Goal: Task Accomplishment & Management: Manage account settings

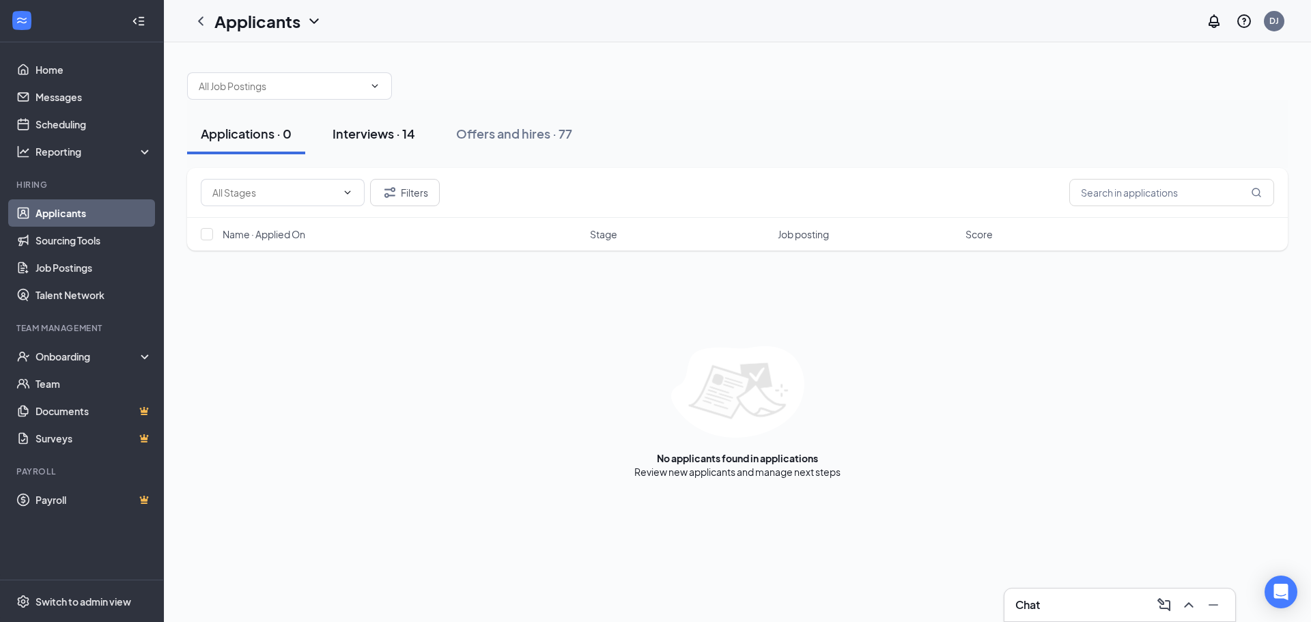
click at [421, 132] on button "Interviews · 14" at bounding box center [374, 133] width 110 height 41
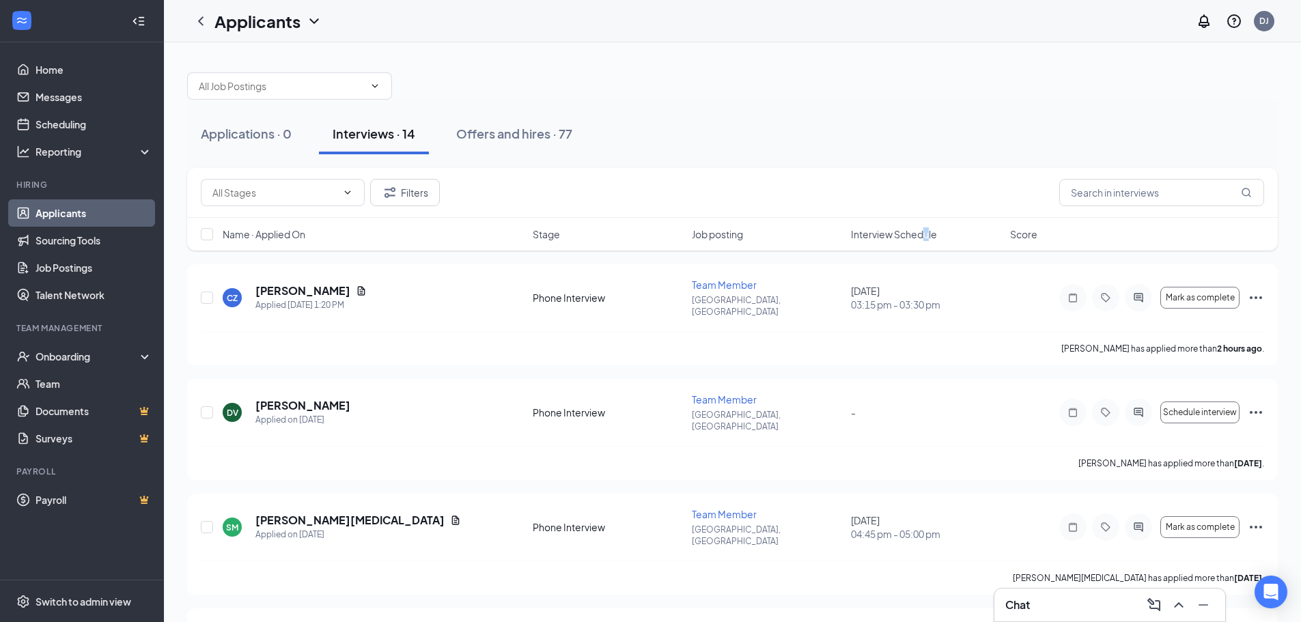
click at [926, 234] on span "Interview Schedule" at bounding box center [894, 234] width 86 height 14
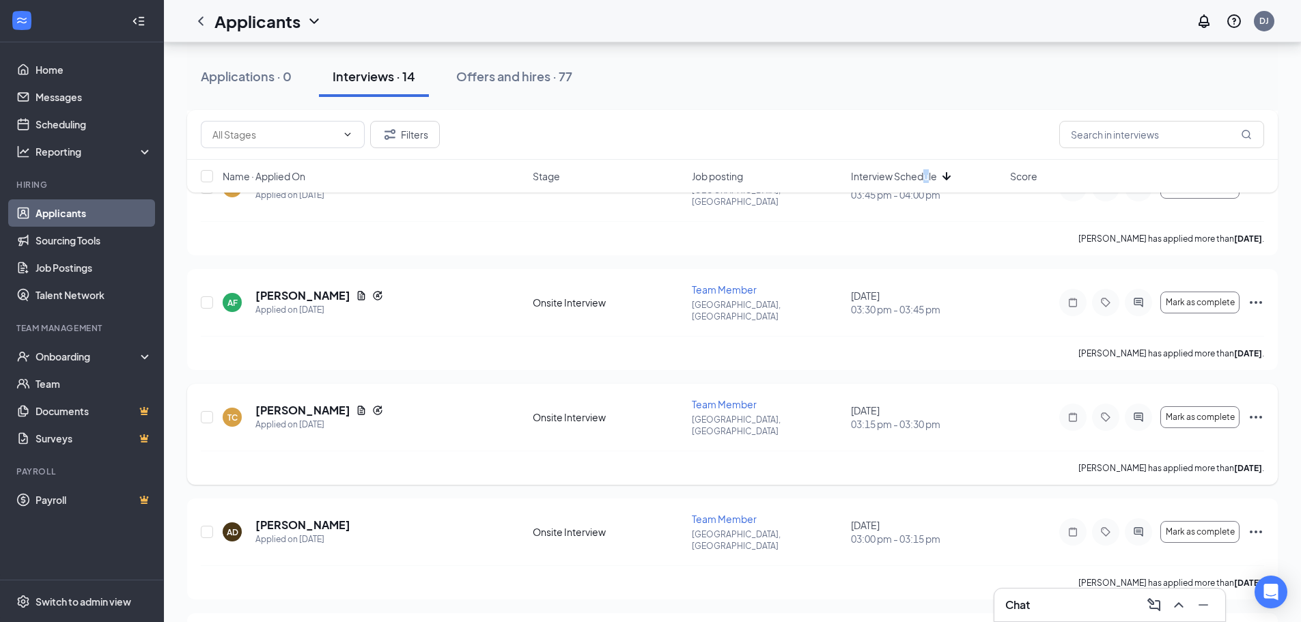
scroll to position [961, 0]
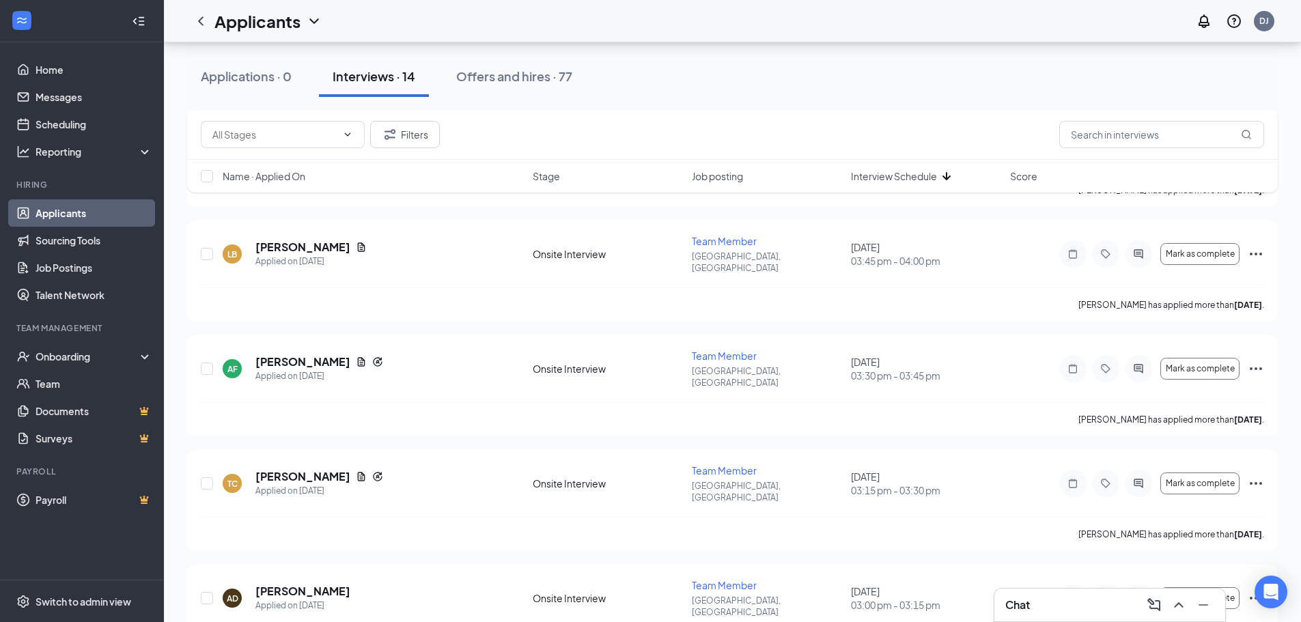
click at [686, 134] on div "Filters" at bounding box center [732, 134] width 1063 height 27
click at [1259, 361] on icon "Ellipses" at bounding box center [1256, 369] width 16 height 16
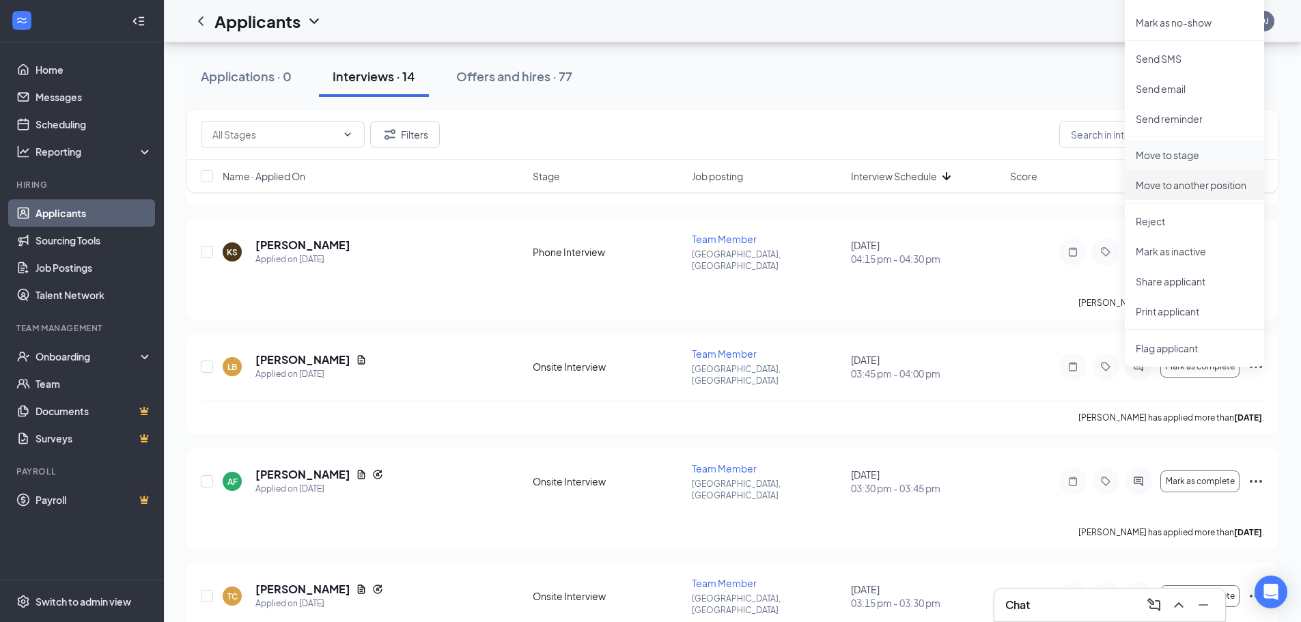
scroll to position [825, 0]
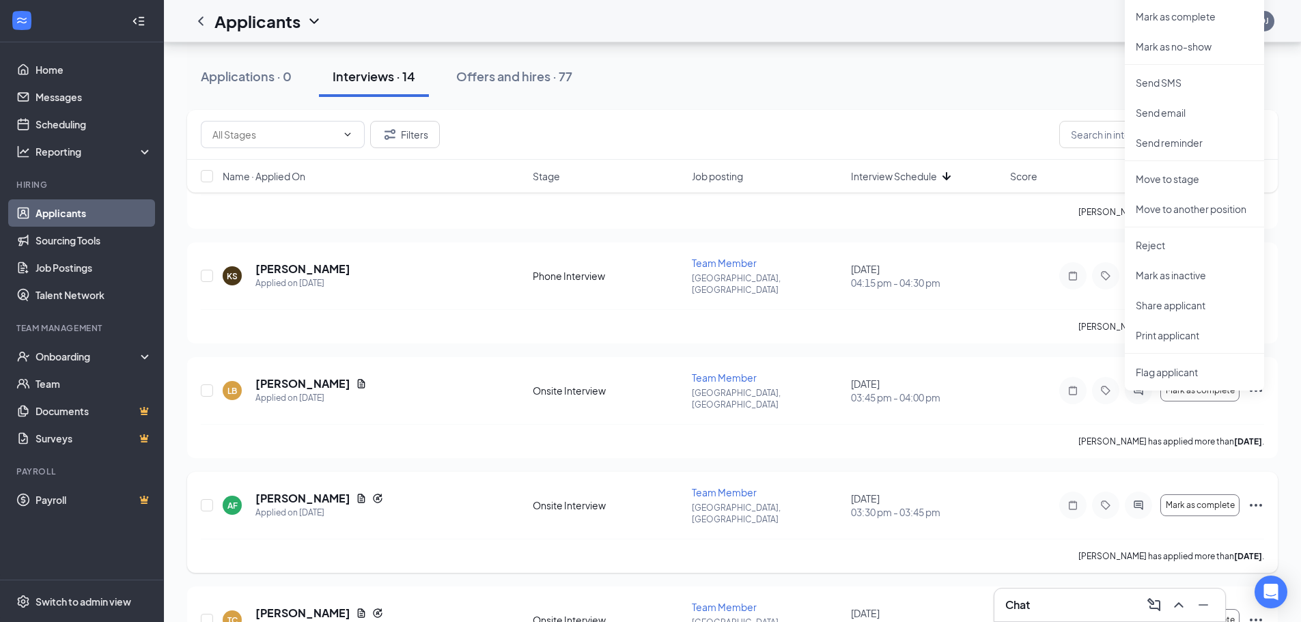
click at [1256, 497] on icon "Ellipses" at bounding box center [1256, 505] width 16 height 16
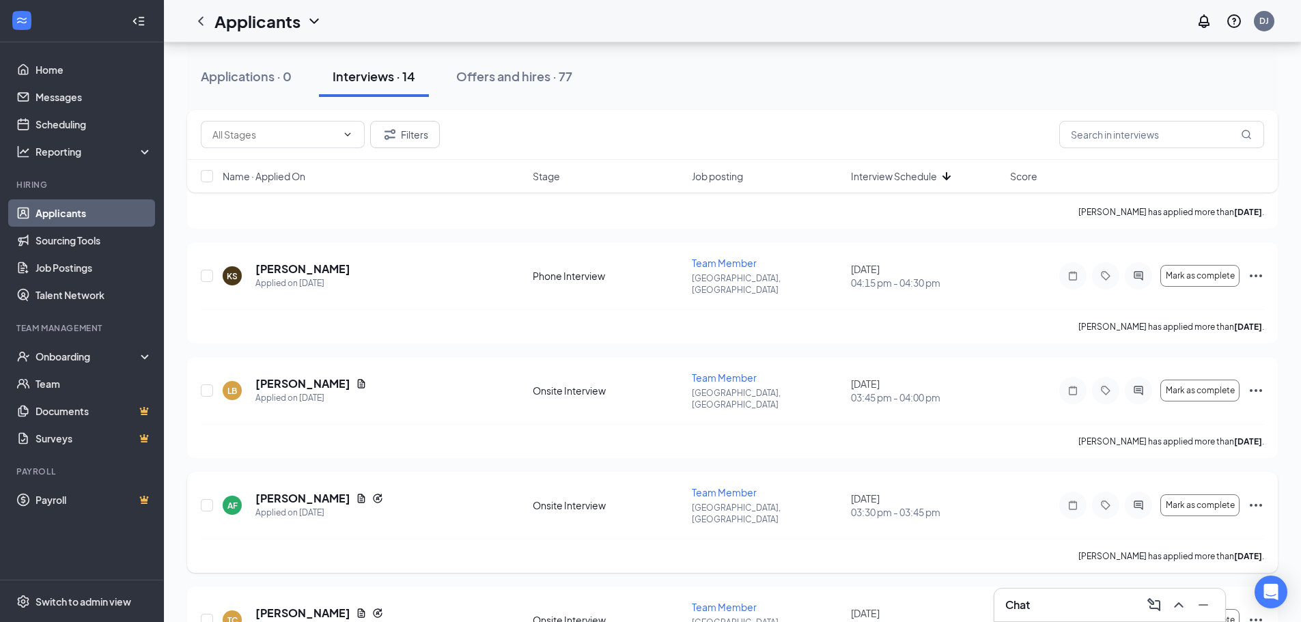
click at [1256, 504] on icon "Ellipses" at bounding box center [1256, 505] width 12 height 3
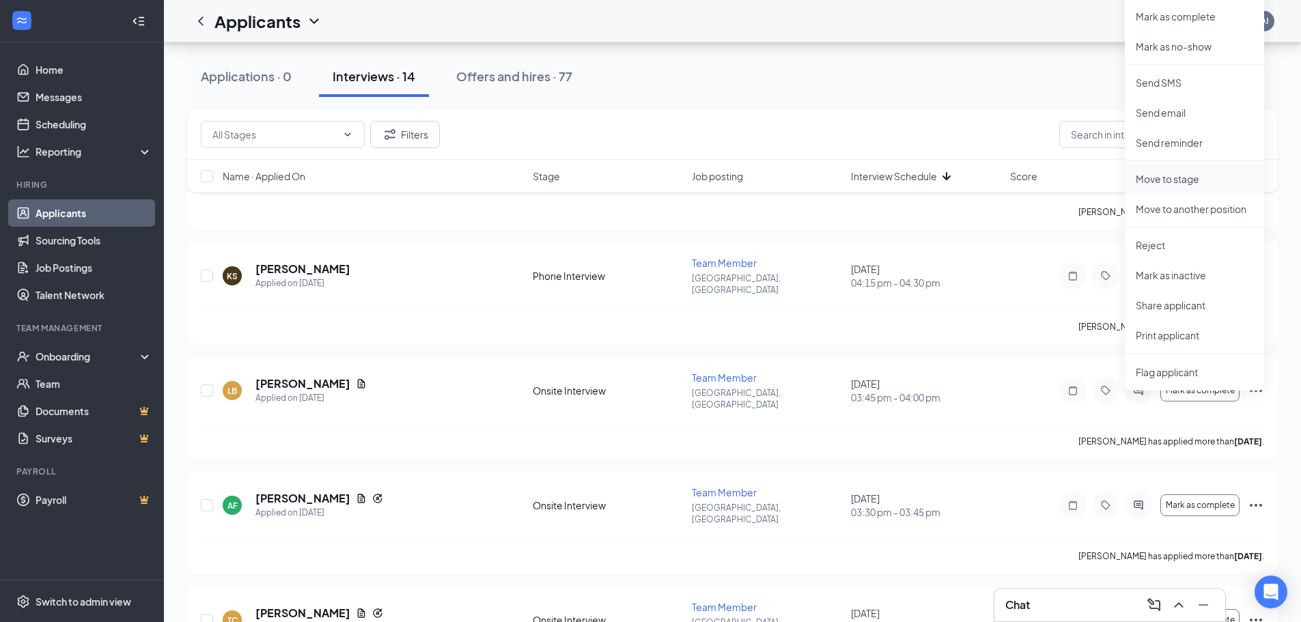
click at [1173, 169] on li "Move to stage" at bounding box center [1194, 179] width 139 height 30
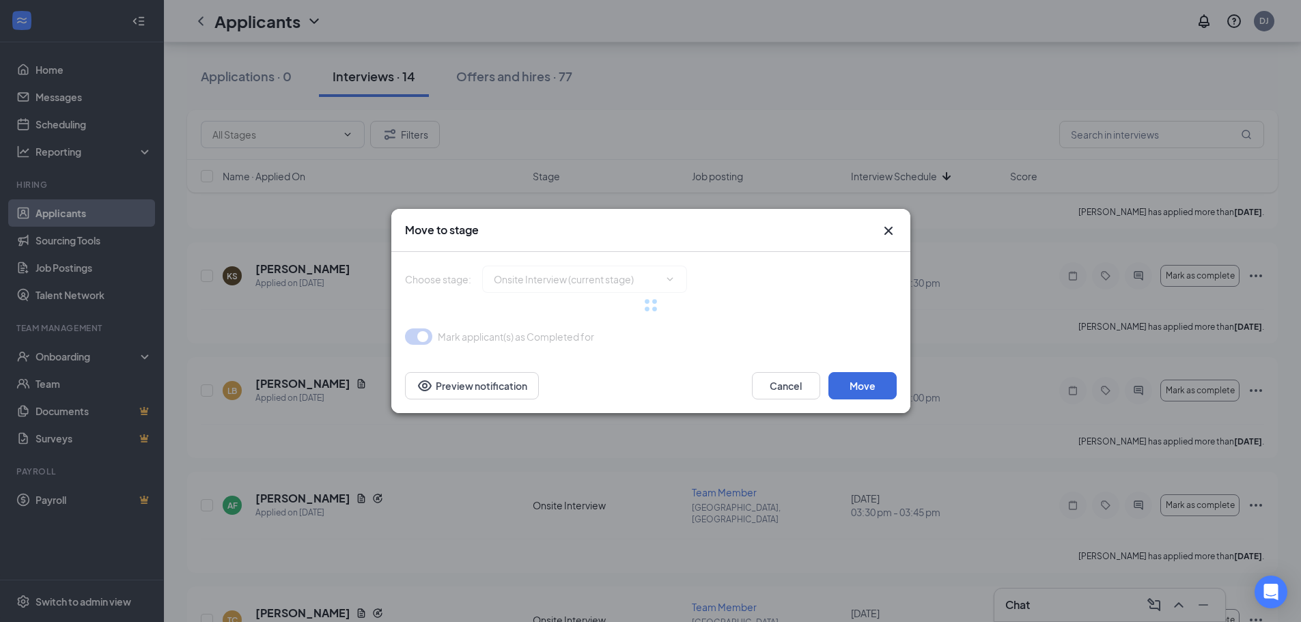
type input "Hiring Complete (next stage)"
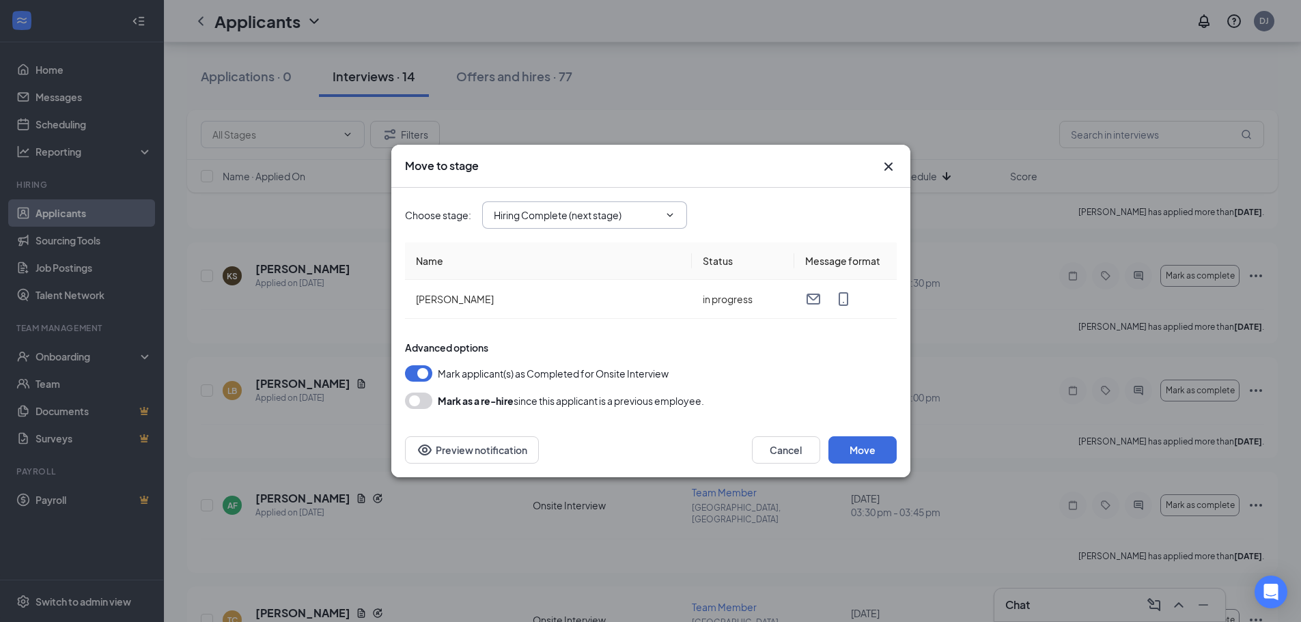
click at [638, 225] on span "Hiring Complete (next stage)" at bounding box center [584, 214] width 205 height 27
click at [668, 216] on icon "ChevronDown" at bounding box center [669, 215] width 11 height 11
click at [675, 215] on span "Hiring Complete (next stage)" at bounding box center [584, 214] width 205 height 27
click at [672, 215] on icon "ChevronDown" at bounding box center [669, 215] width 11 height 11
click at [668, 217] on icon "ChevronDown" at bounding box center [669, 215] width 11 height 11
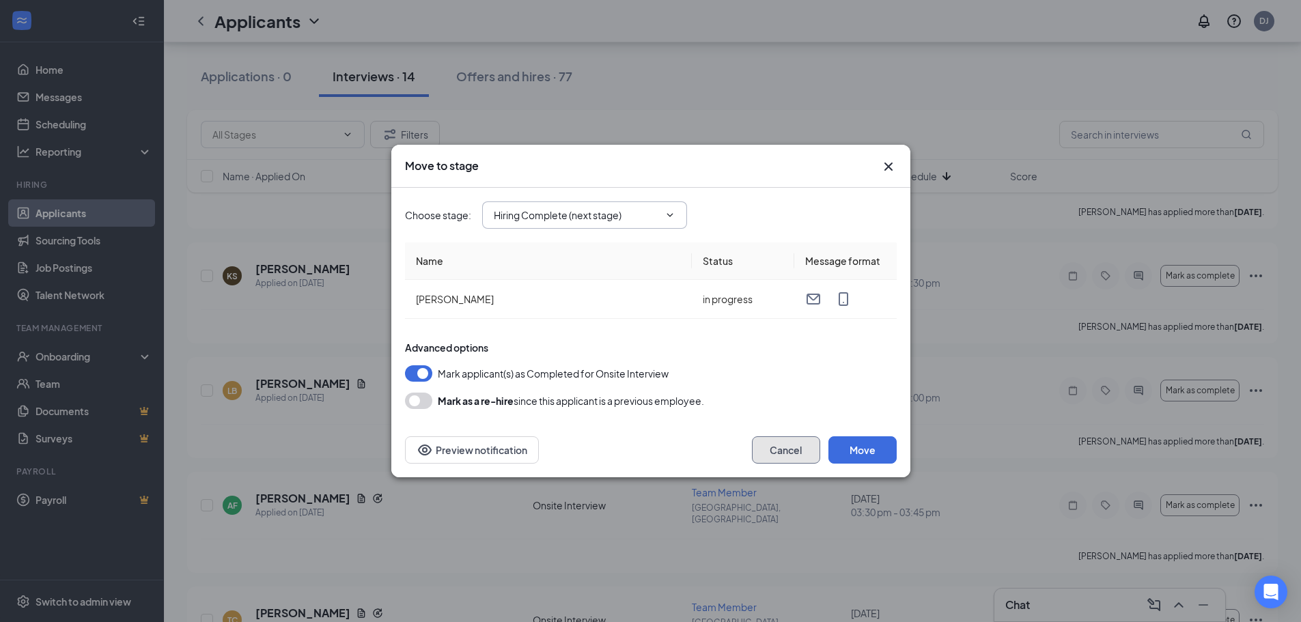
click at [763, 450] on button "Cancel" at bounding box center [786, 449] width 68 height 27
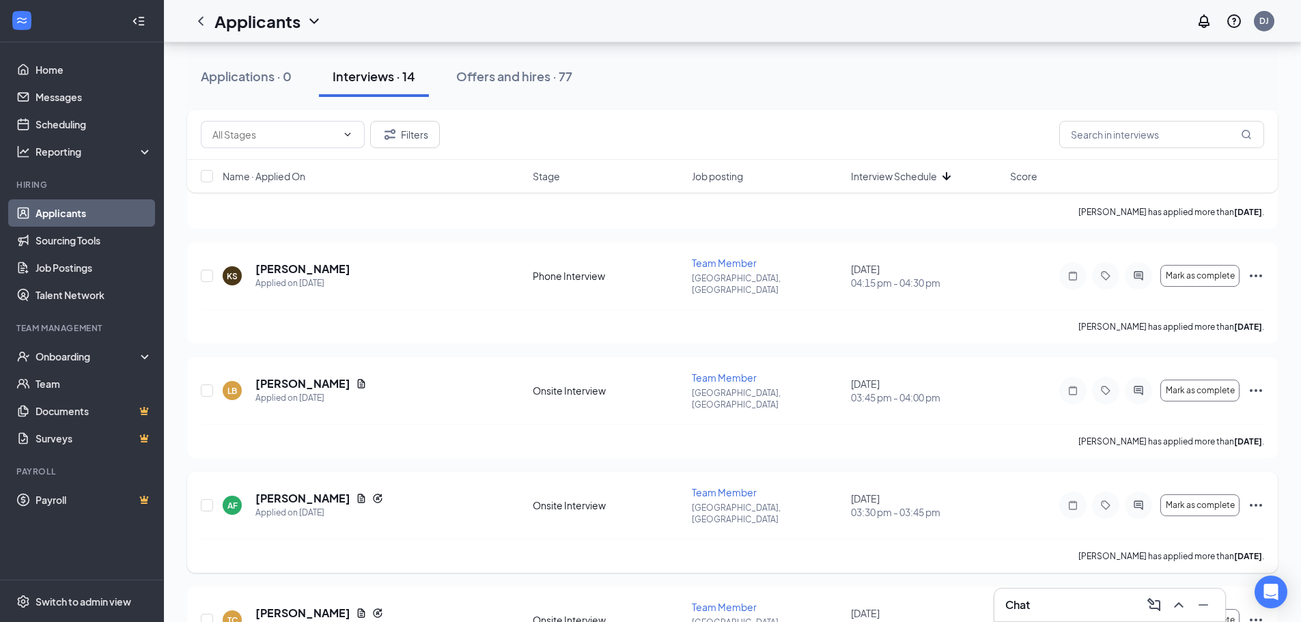
click at [1252, 497] on icon "Ellipses" at bounding box center [1256, 505] width 16 height 16
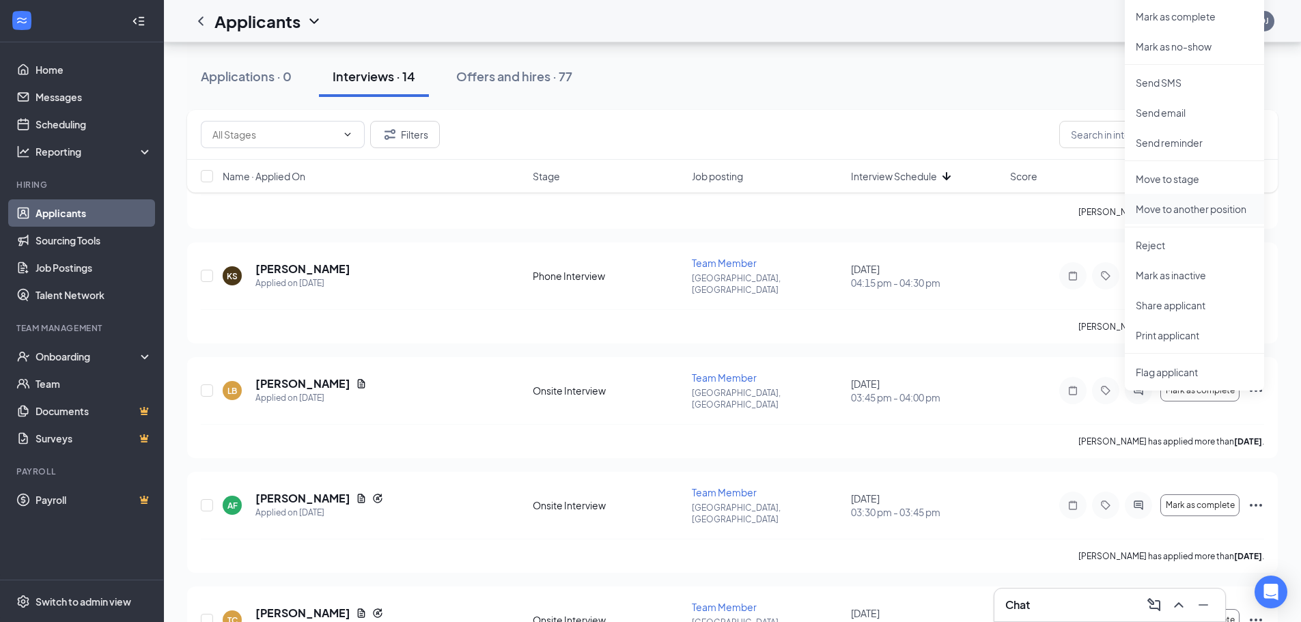
scroll to position [688, 0]
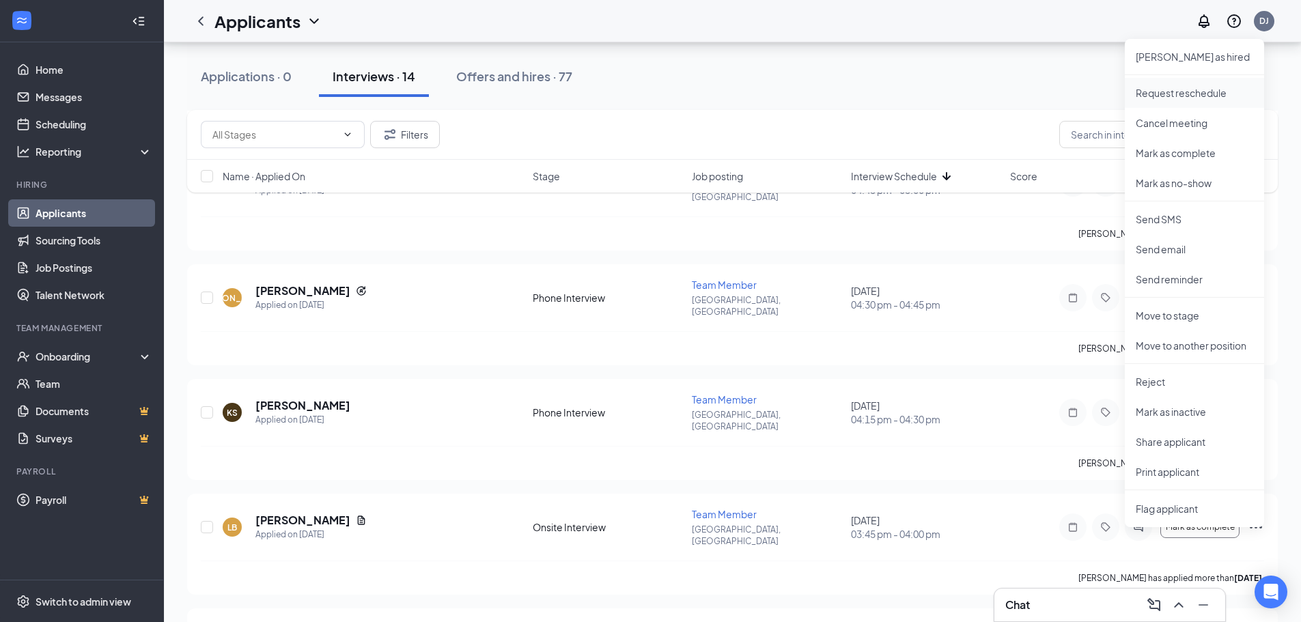
click at [1173, 98] on p "Request reschedule" at bounding box center [1194, 93] width 117 height 14
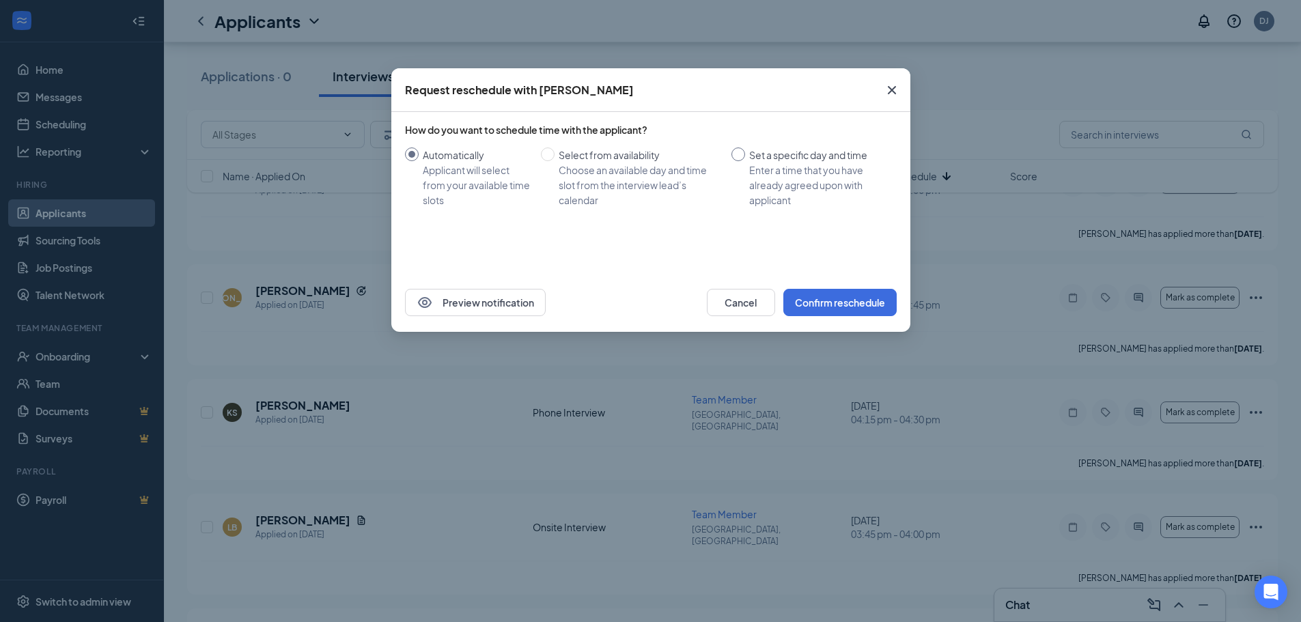
click at [749, 153] on div "Set a specific day and time" at bounding box center [817, 155] width 137 height 15
click at [745, 153] on input "Set a specific day and time Enter a time that you have already agreed upon with…" at bounding box center [738, 155] width 14 height 14
radio input "true"
radio input "false"
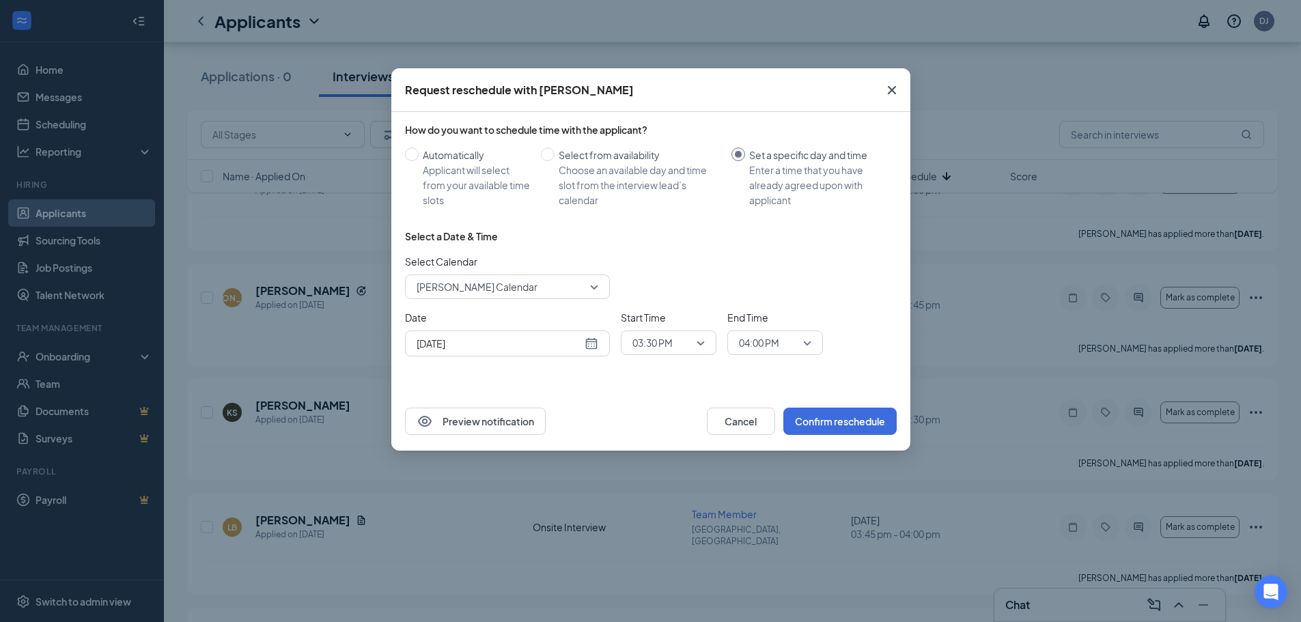
click at [561, 348] on input "[DATE]" at bounding box center [499, 343] width 165 height 15
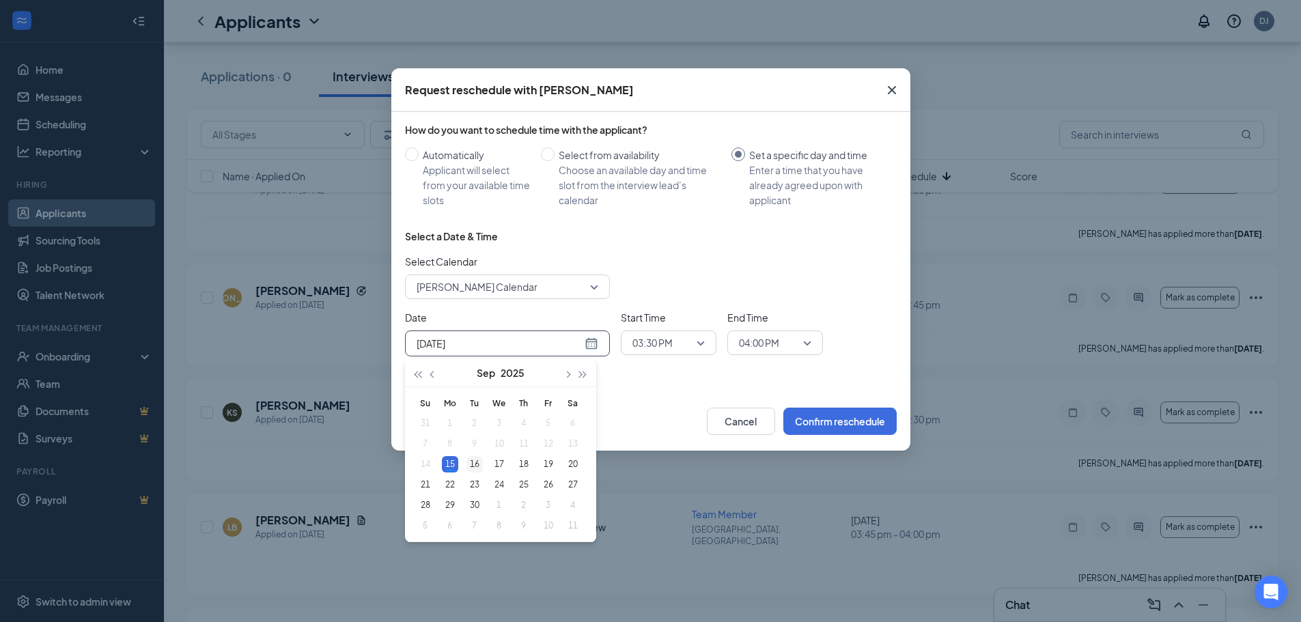
type input "[DATE]"
click at [470, 461] on div "16" at bounding box center [474, 464] width 16 height 16
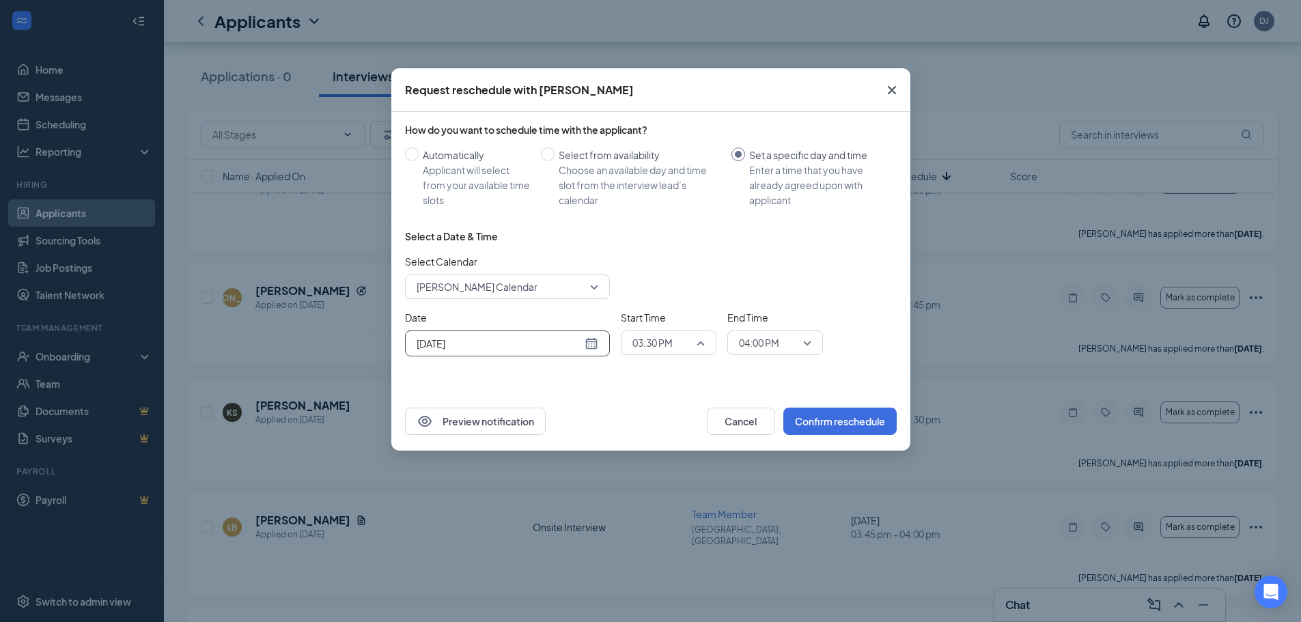
click at [677, 347] on span "03:30 PM" at bounding box center [662, 343] width 60 height 20
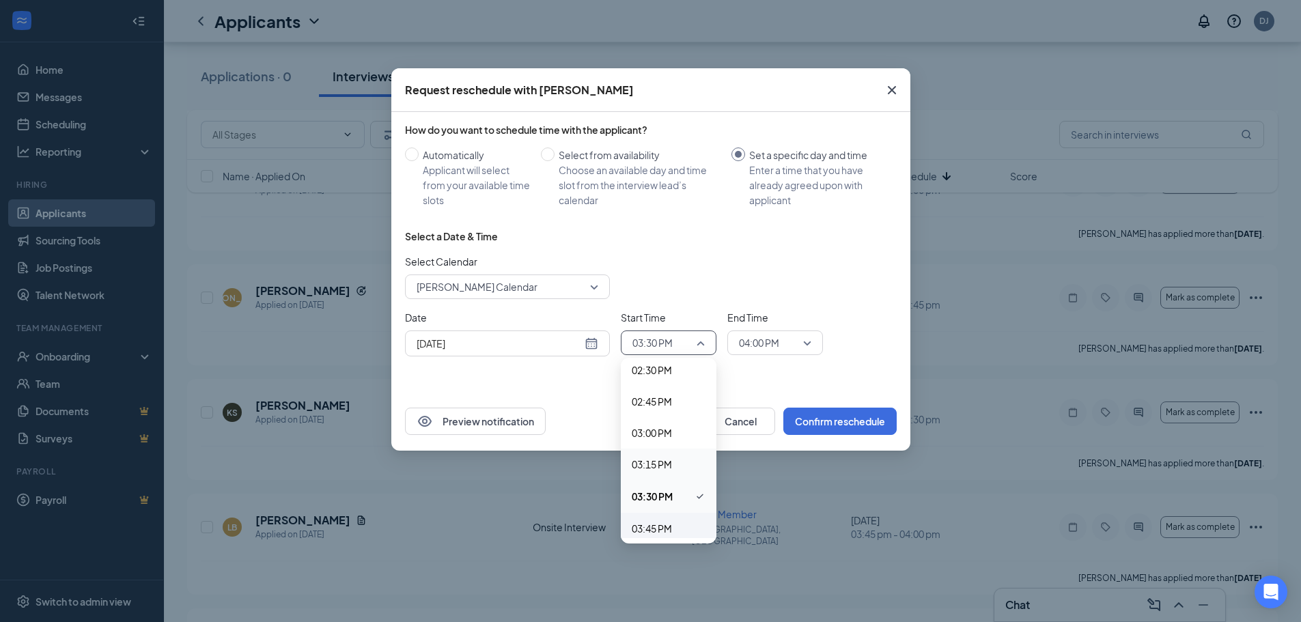
scroll to position [1874, 0]
click at [654, 515] on span "04:00 PM" at bounding box center [652, 516] width 40 height 15
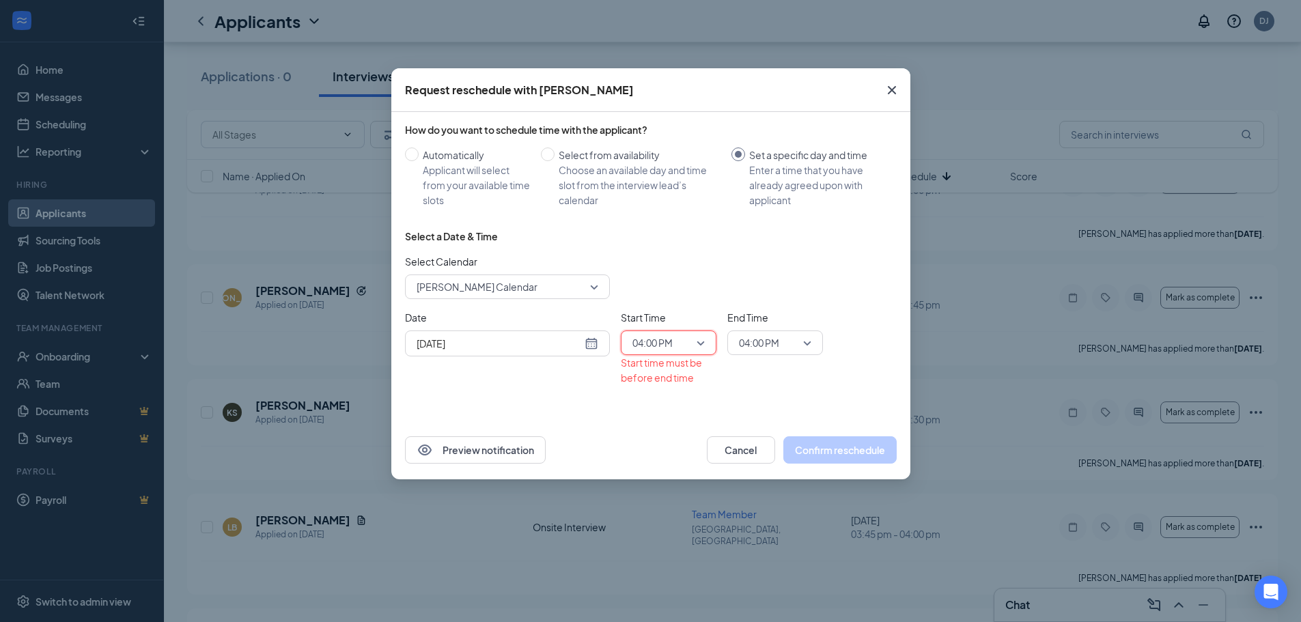
click at [781, 355] on div "End Time 04:00 PM" at bounding box center [775, 347] width 96 height 75
click at [783, 344] on span "04:00 PM" at bounding box center [769, 343] width 60 height 20
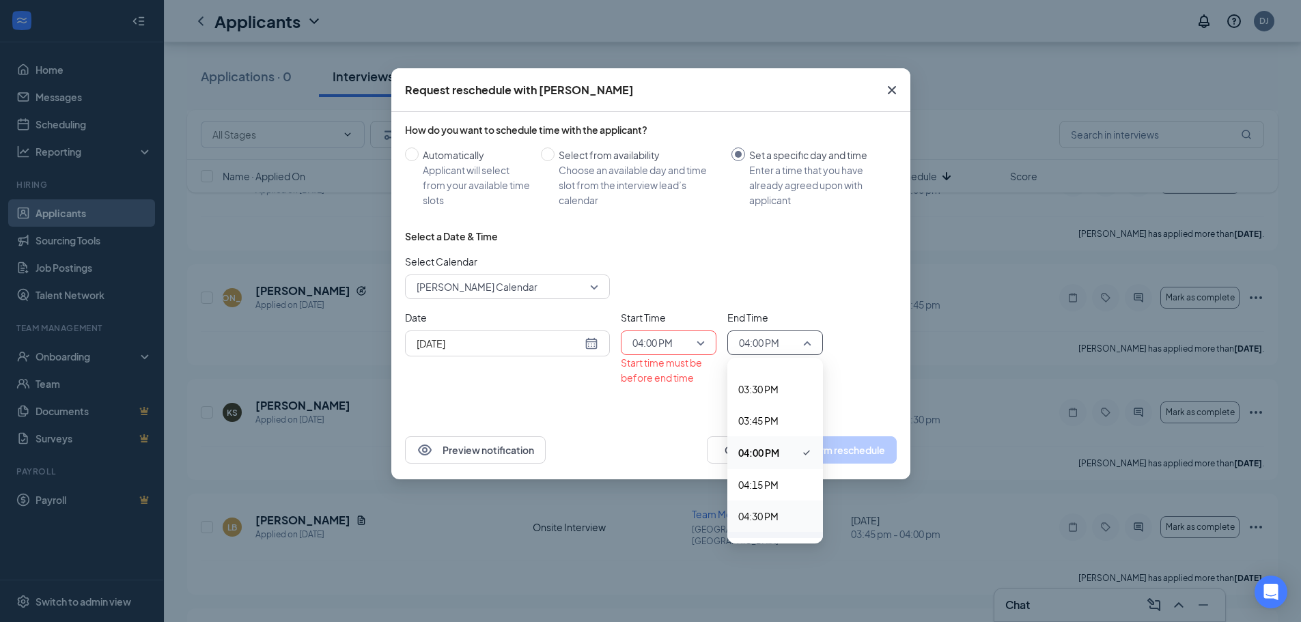
scroll to position [2005, 0]
click at [769, 415] on span "04:15 PM" at bounding box center [758, 417] width 40 height 15
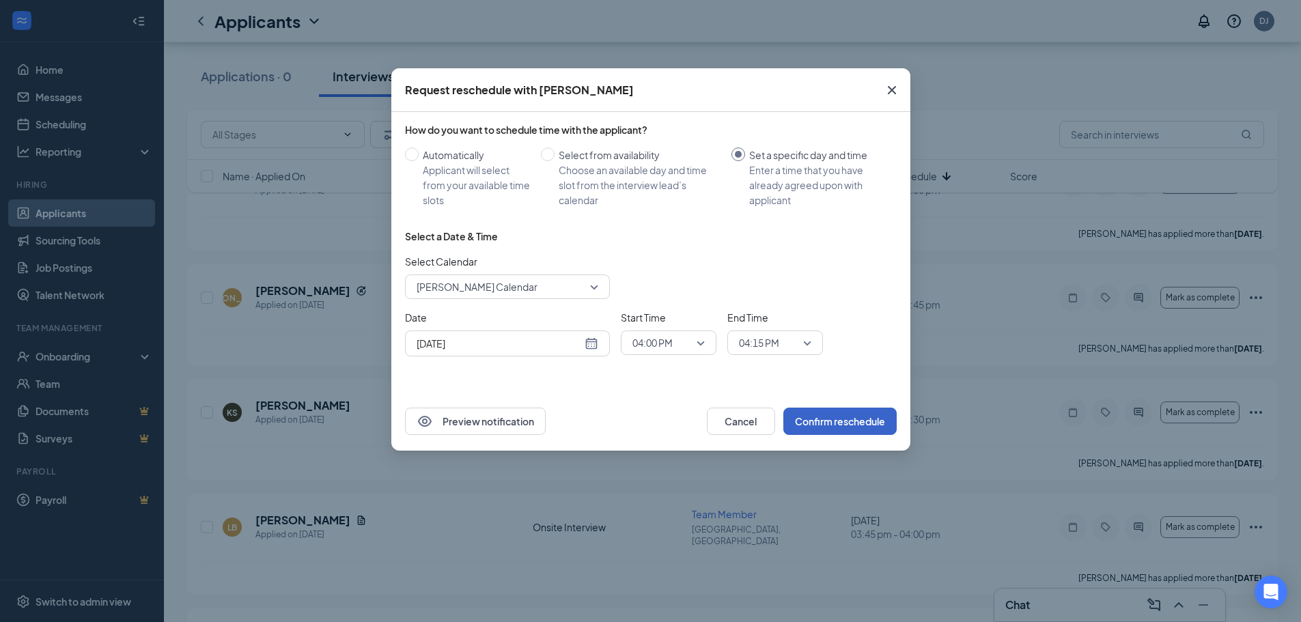
click at [847, 422] on button "Confirm reschedule" at bounding box center [839, 421] width 113 height 27
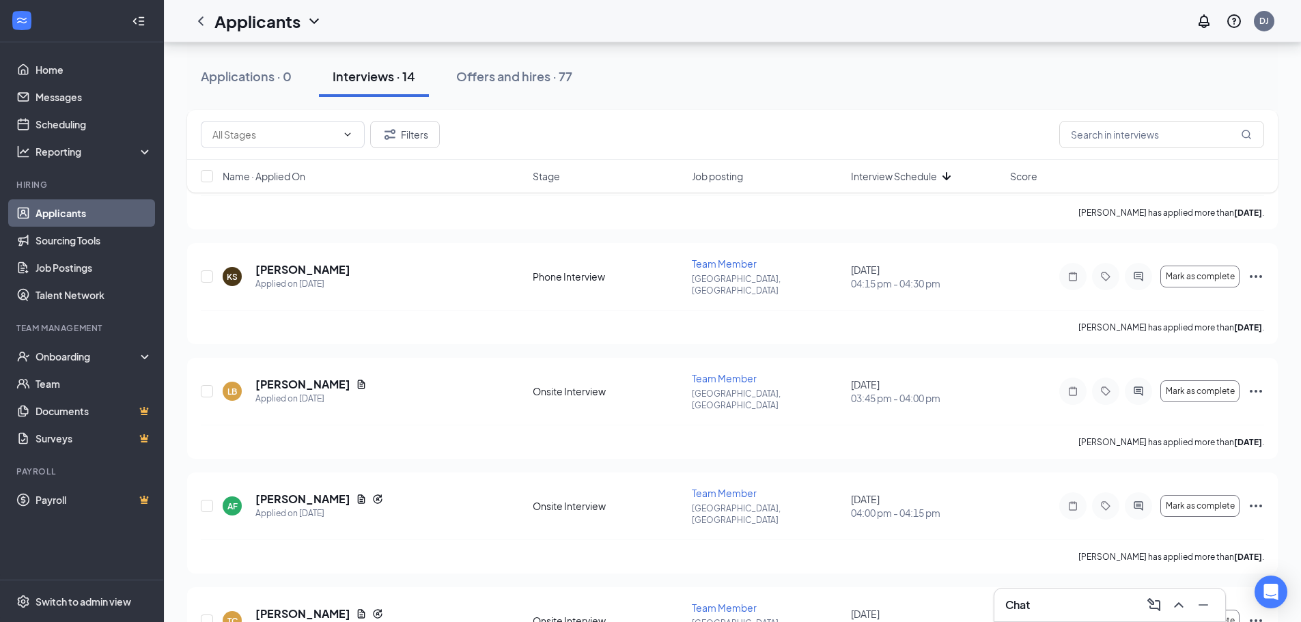
scroll to position [1030, 0]
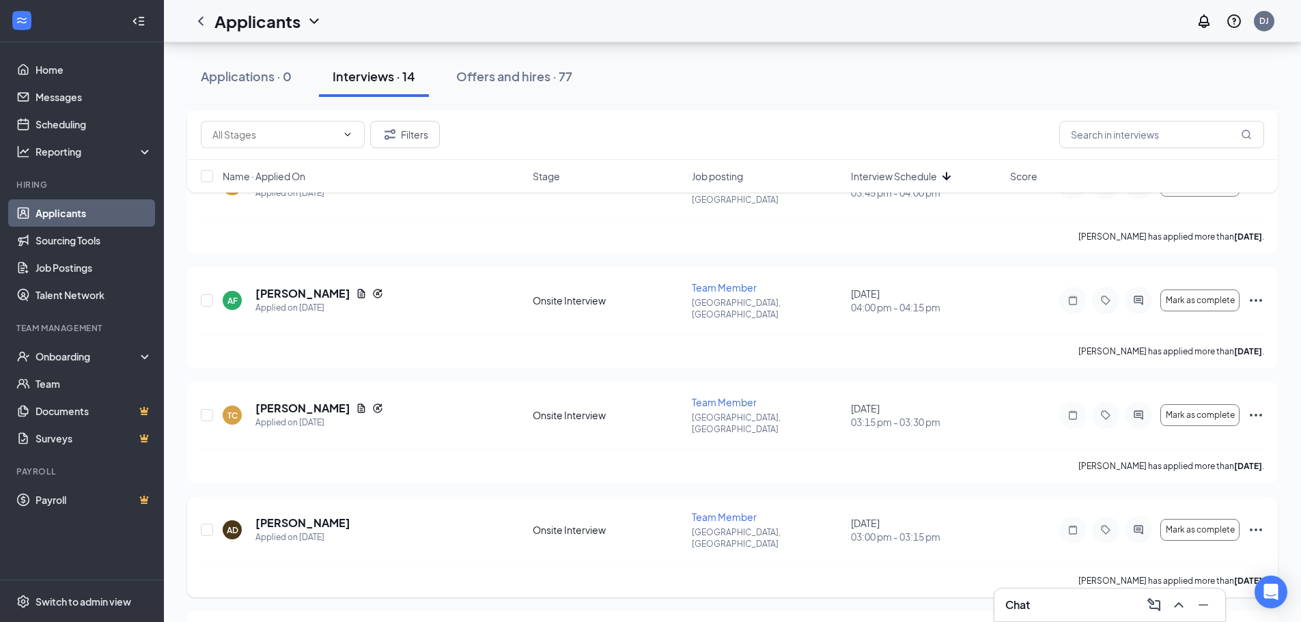
click at [1258, 522] on icon "Ellipses" at bounding box center [1256, 530] width 16 height 16
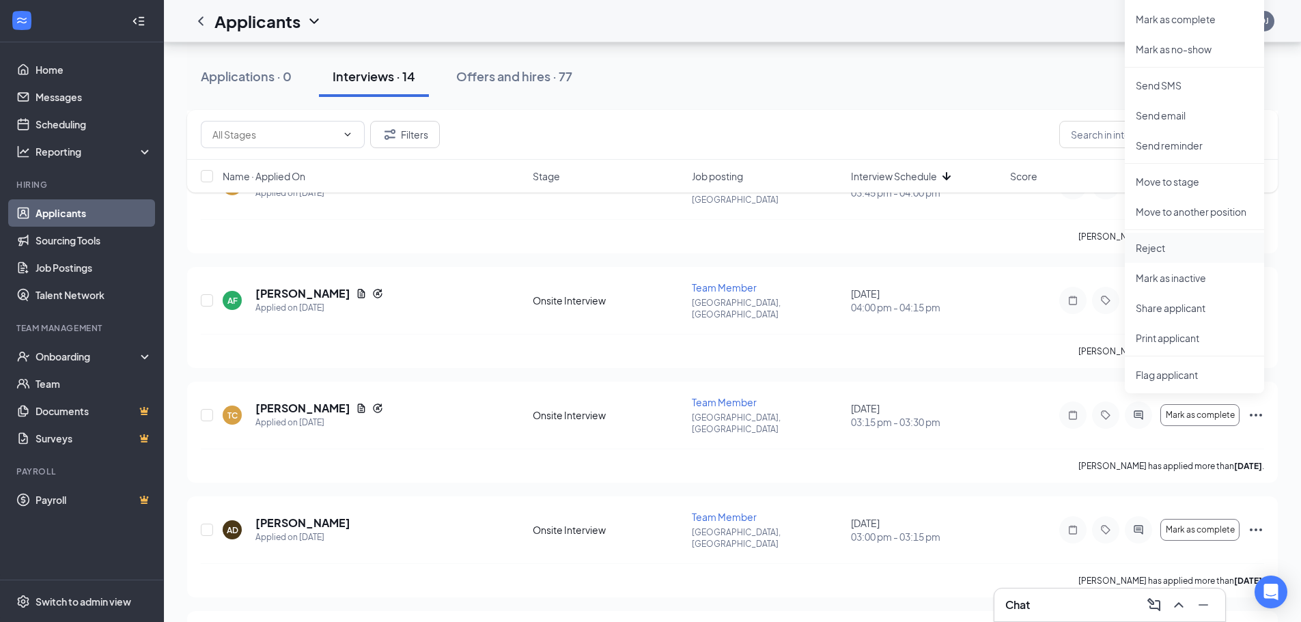
click at [1176, 240] on li "Reject" at bounding box center [1194, 248] width 139 height 30
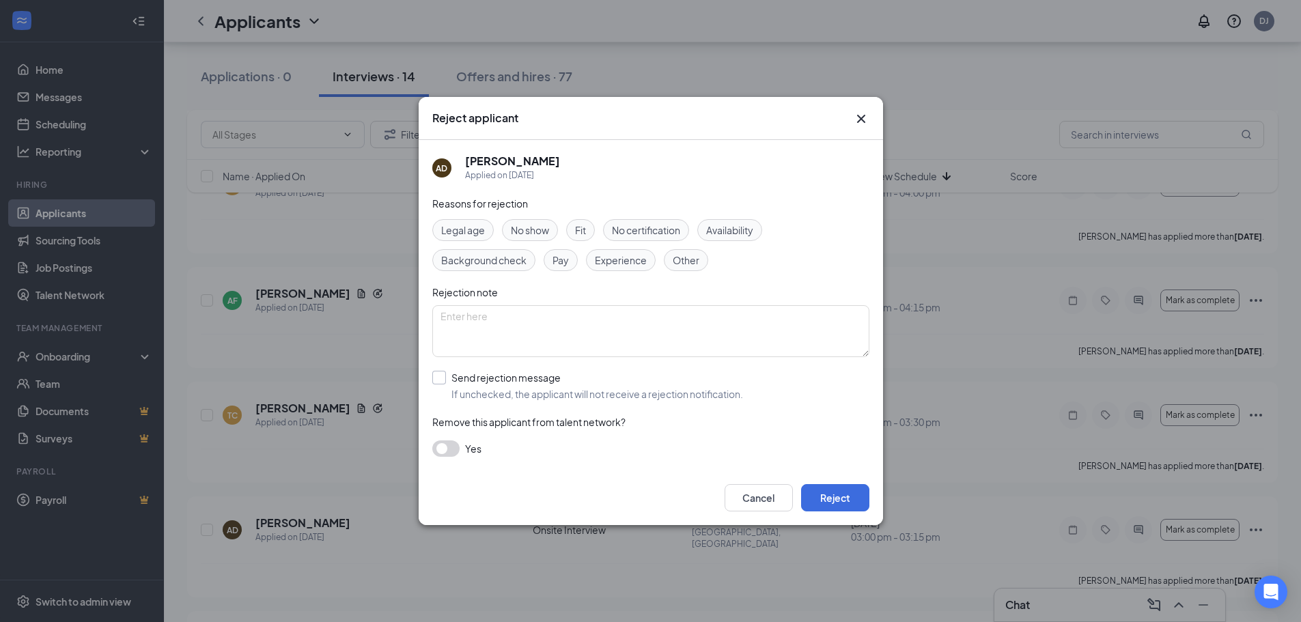
click at [539, 399] on input "Send rejection message If unchecked, the applicant will not receive a rejection…" at bounding box center [587, 386] width 311 height 30
checkbox input "true"
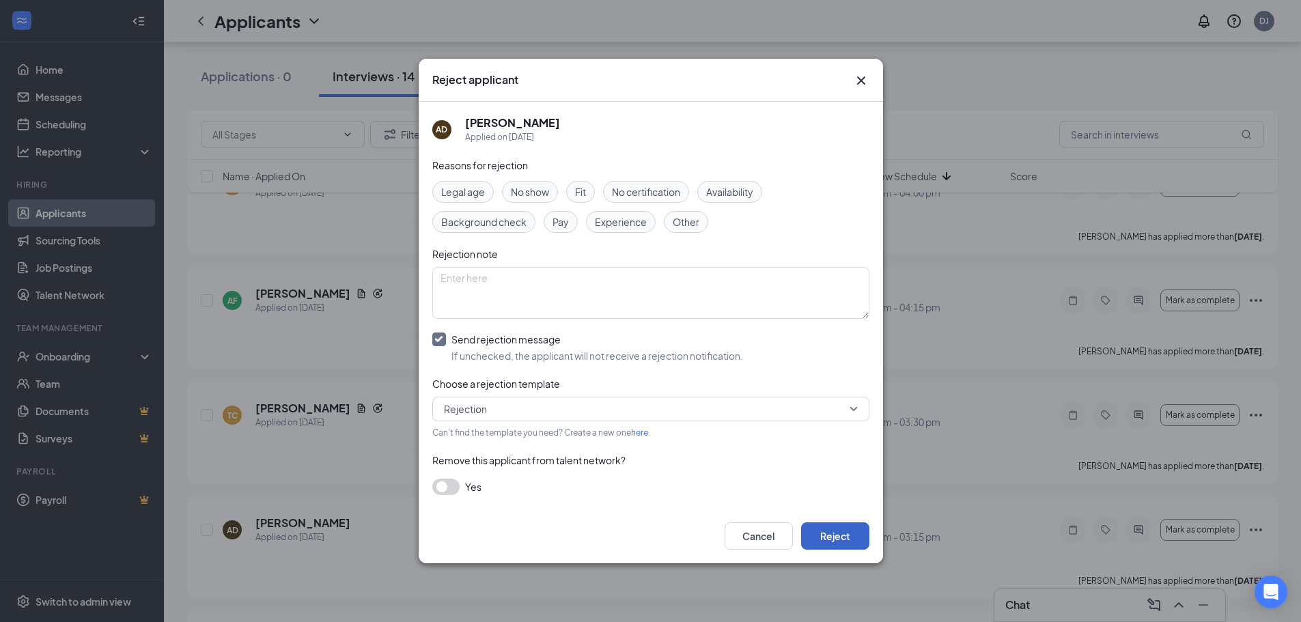
click at [822, 544] on button "Reject" at bounding box center [835, 535] width 68 height 27
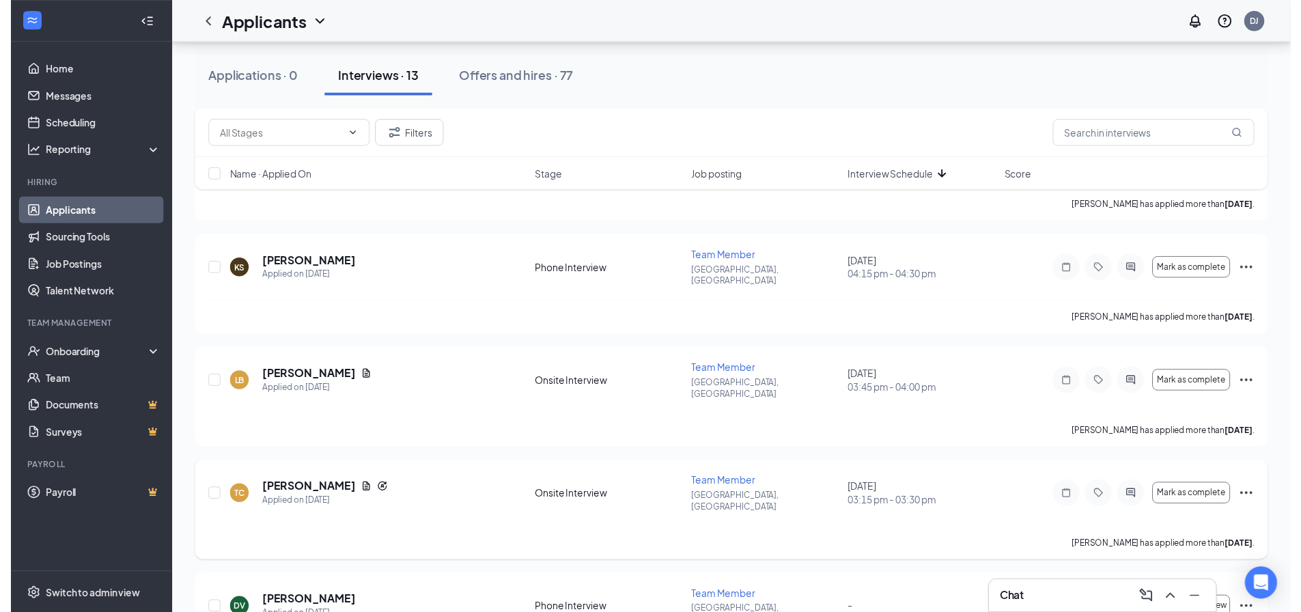
scroll to position [994, 0]
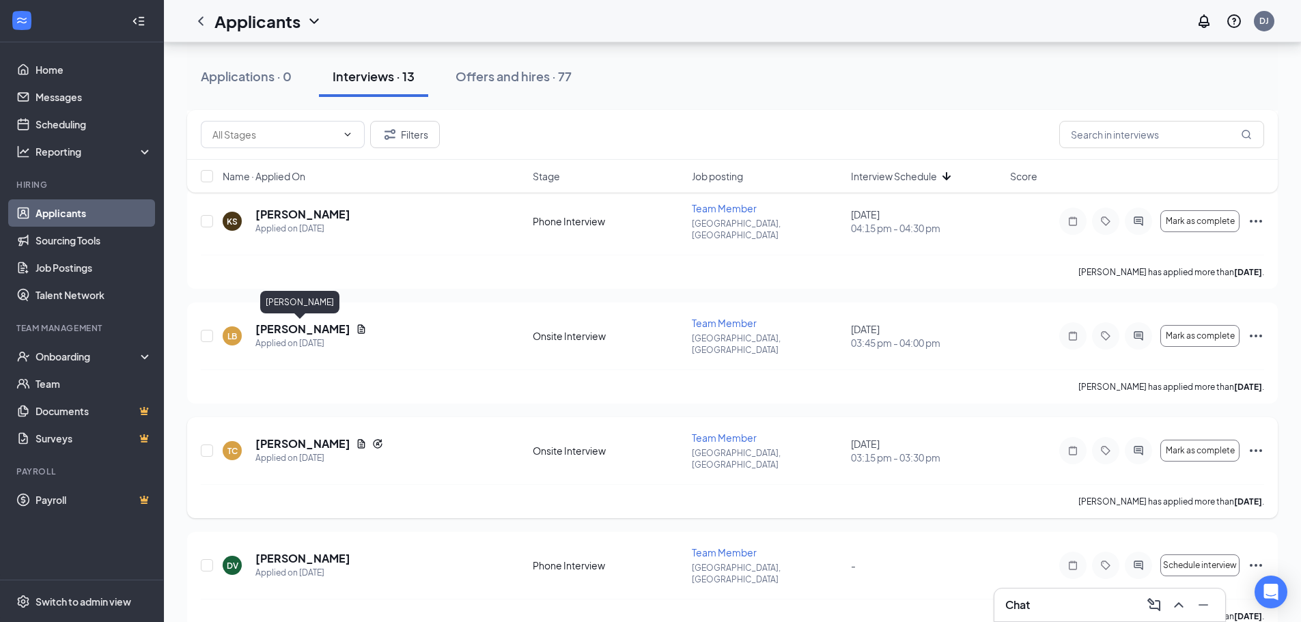
click at [315, 436] on h5 "[PERSON_NAME]" at bounding box center [302, 443] width 95 height 15
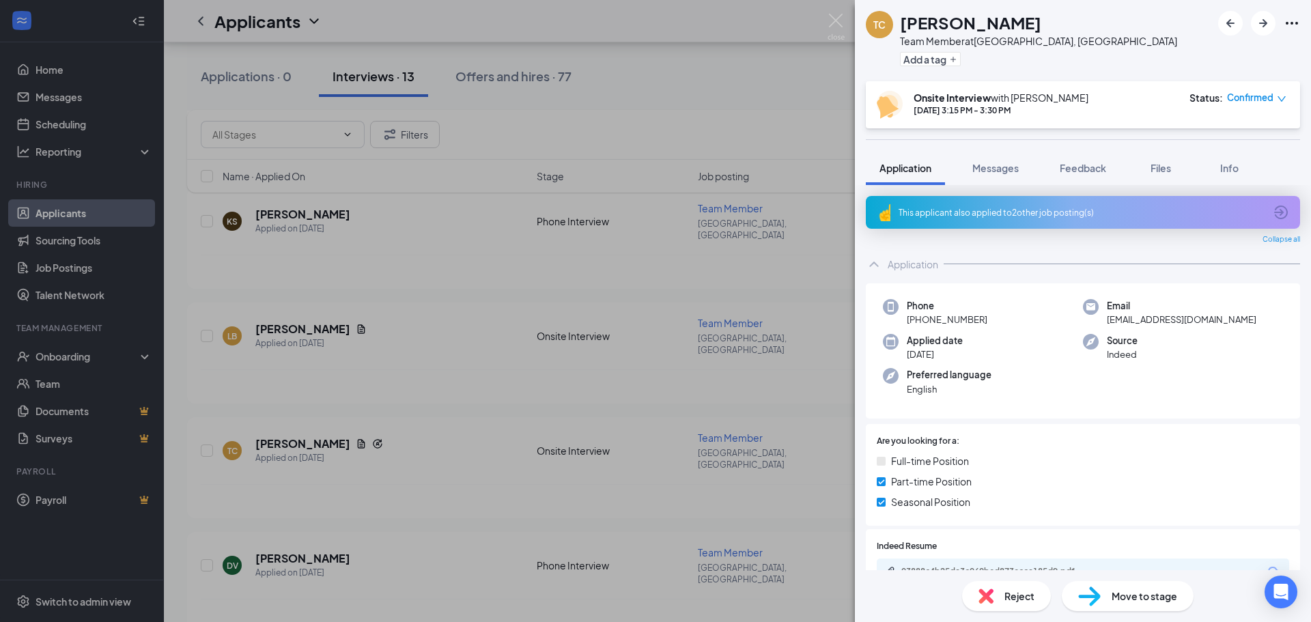
click at [988, 221] on div "This applicant also applied to 2 other job posting(s)" at bounding box center [1083, 212] width 434 height 33
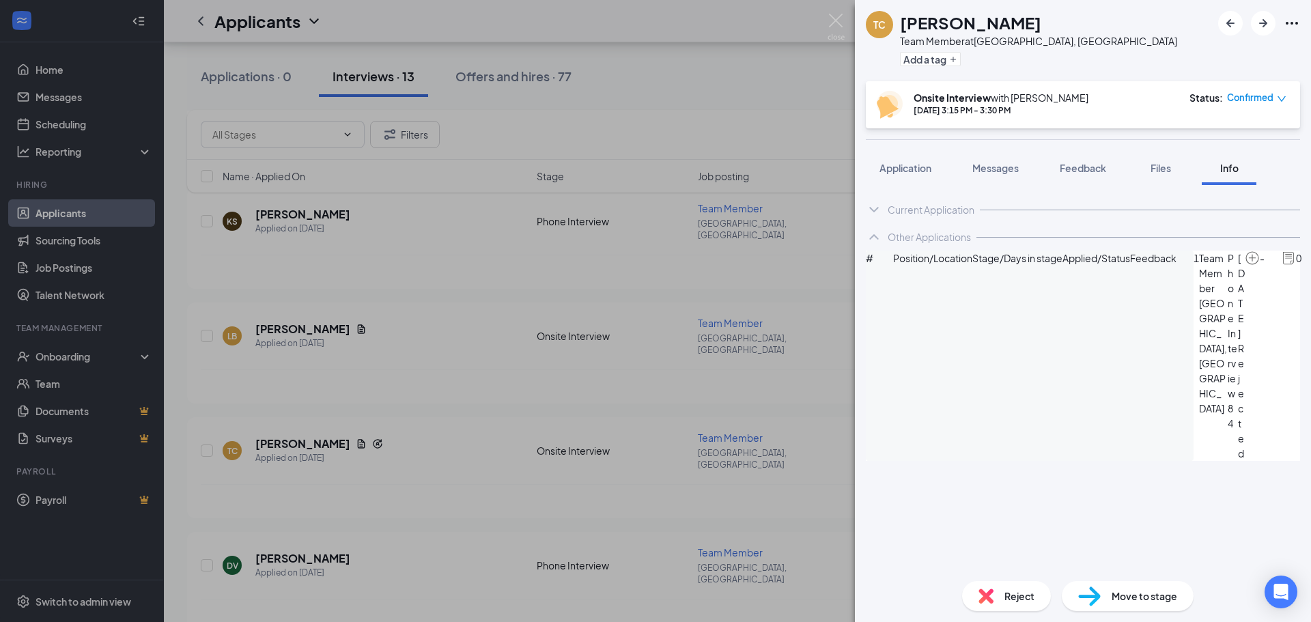
click at [725, 223] on div "TC [PERSON_NAME] Team Member at [GEOGRAPHIC_DATA], [GEOGRAPHIC_DATA] Add a tag …" at bounding box center [655, 311] width 1311 height 622
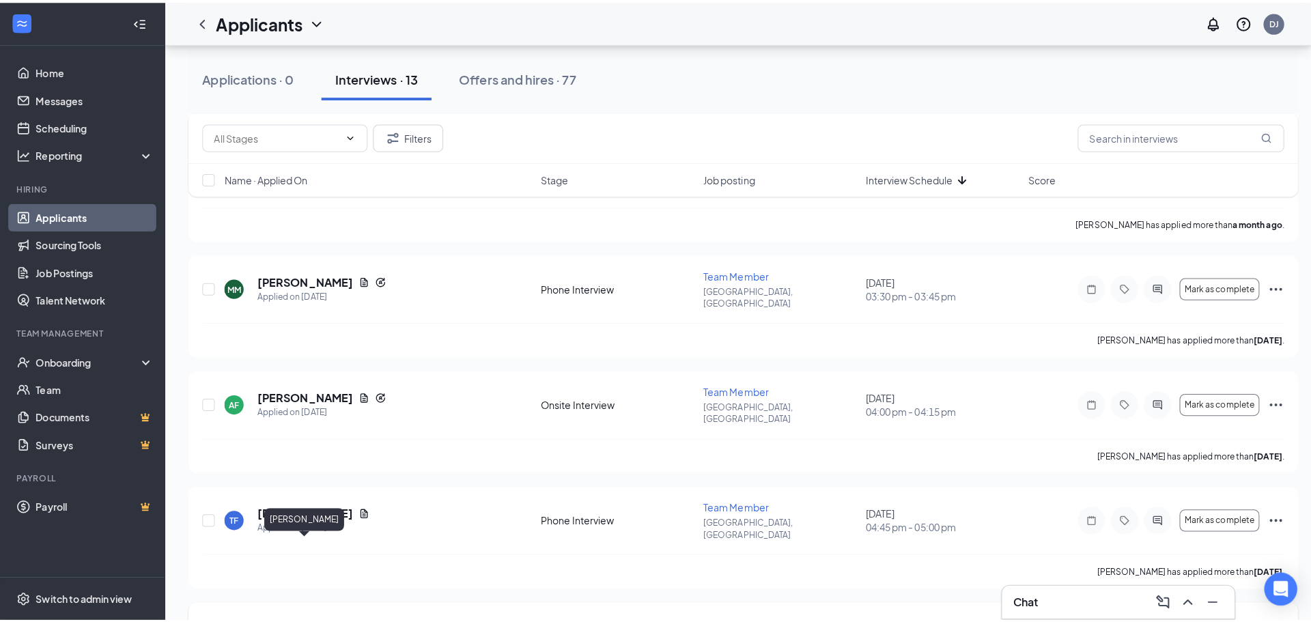
scroll to position [448, 0]
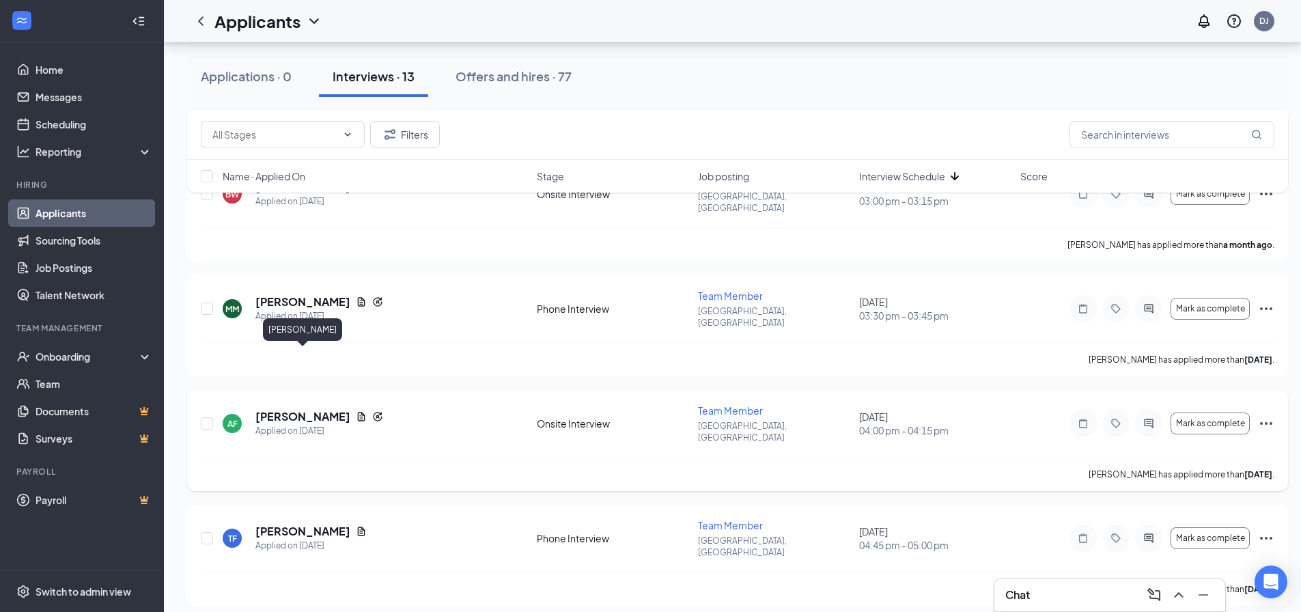
click at [300, 409] on h5 "[PERSON_NAME]" at bounding box center [302, 416] width 95 height 15
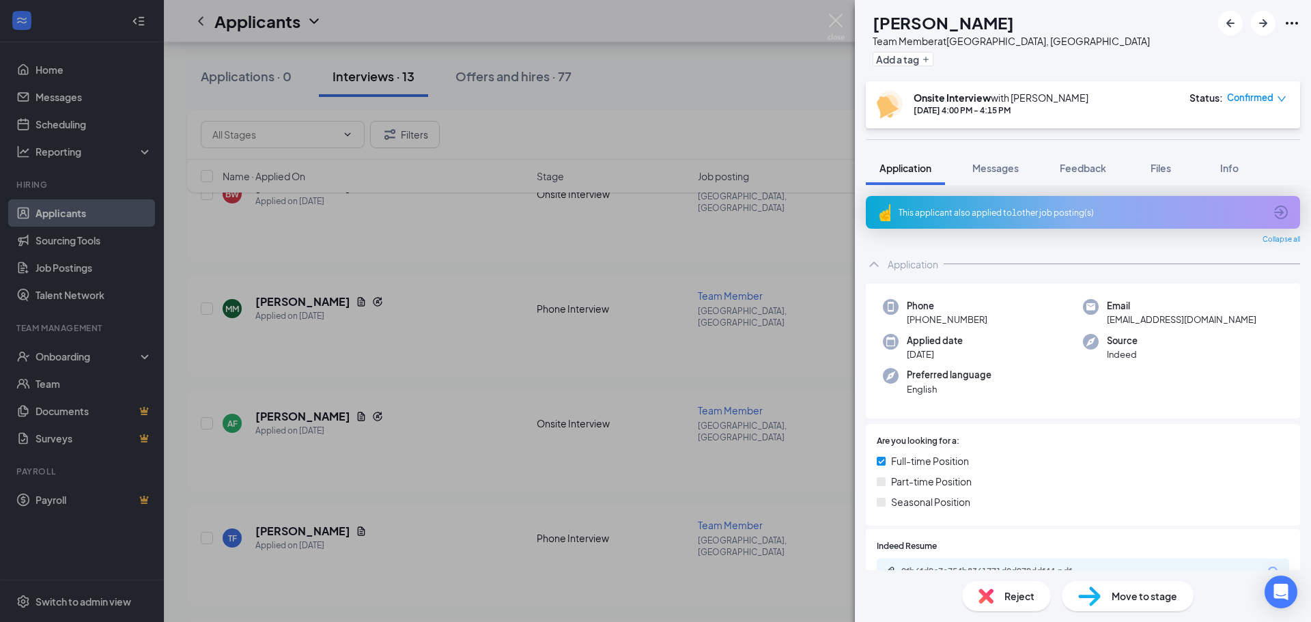
click at [942, 221] on div "This applicant also applied to 1 other job posting(s)" at bounding box center [1083, 212] width 434 height 33
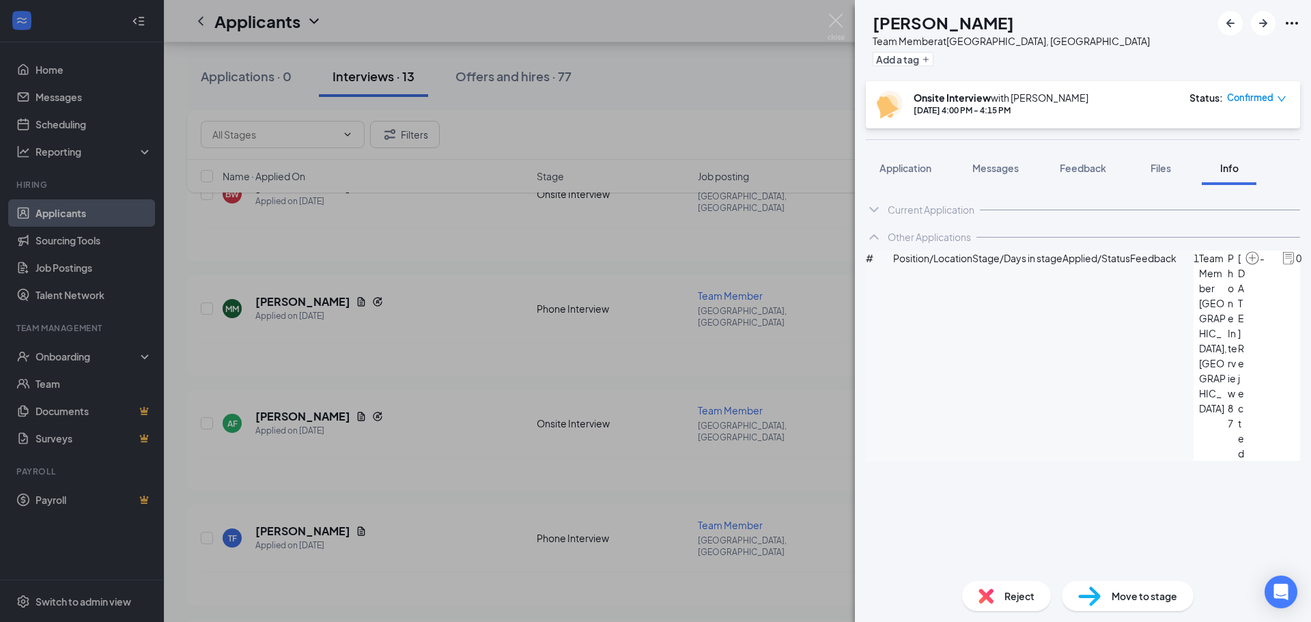
click at [746, 259] on div "AF [PERSON_NAME] Team Member at [GEOGRAPHIC_DATA], [GEOGRAPHIC_DATA] Add a tag …" at bounding box center [655, 311] width 1311 height 622
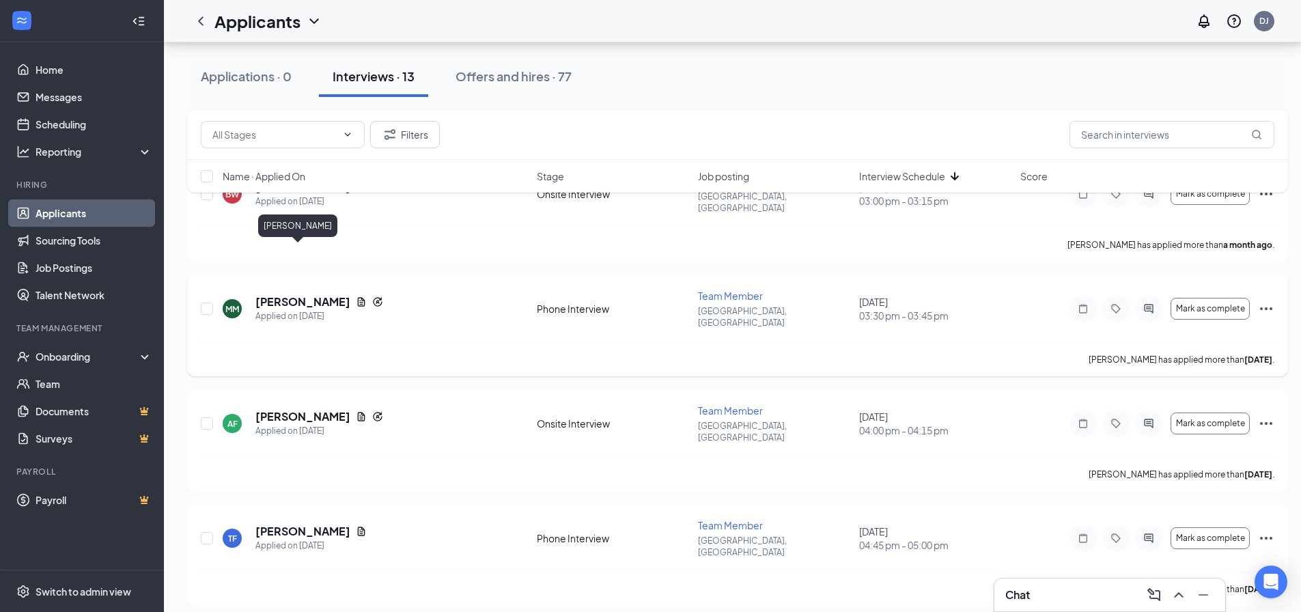
click at [300, 294] on h5 "[PERSON_NAME]" at bounding box center [302, 301] width 95 height 15
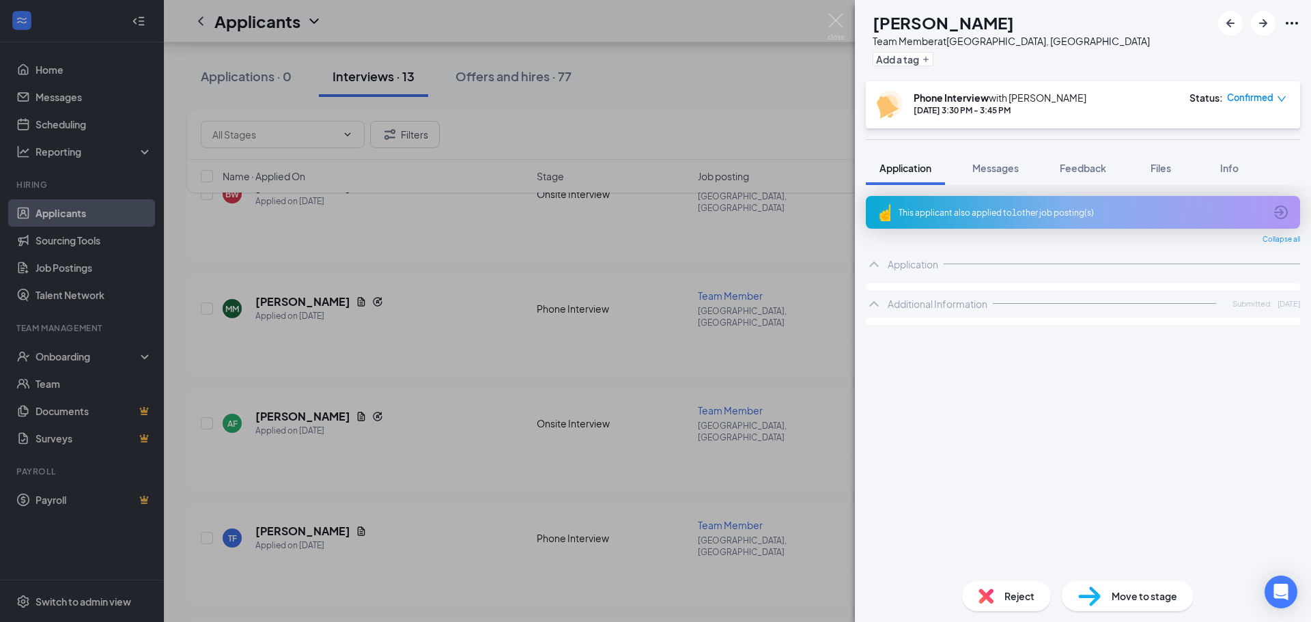
click at [973, 225] on div "This applicant also applied to 1 other job posting(s)" at bounding box center [1083, 212] width 434 height 33
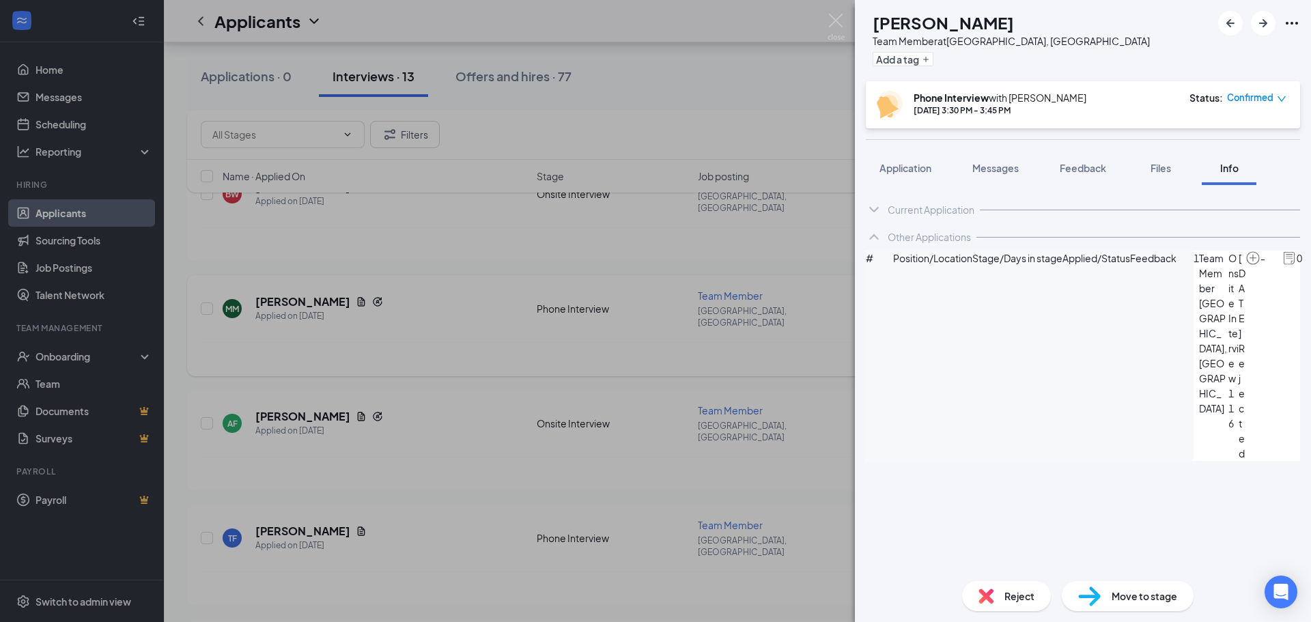
drag, startPoint x: 649, startPoint y: 320, endPoint x: 633, endPoint y: 315, distance: 16.9
click at [649, 319] on div "MM [PERSON_NAME] Team Member at [GEOGRAPHIC_DATA], [GEOGRAPHIC_DATA] Add a tag …" at bounding box center [655, 311] width 1311 height 622
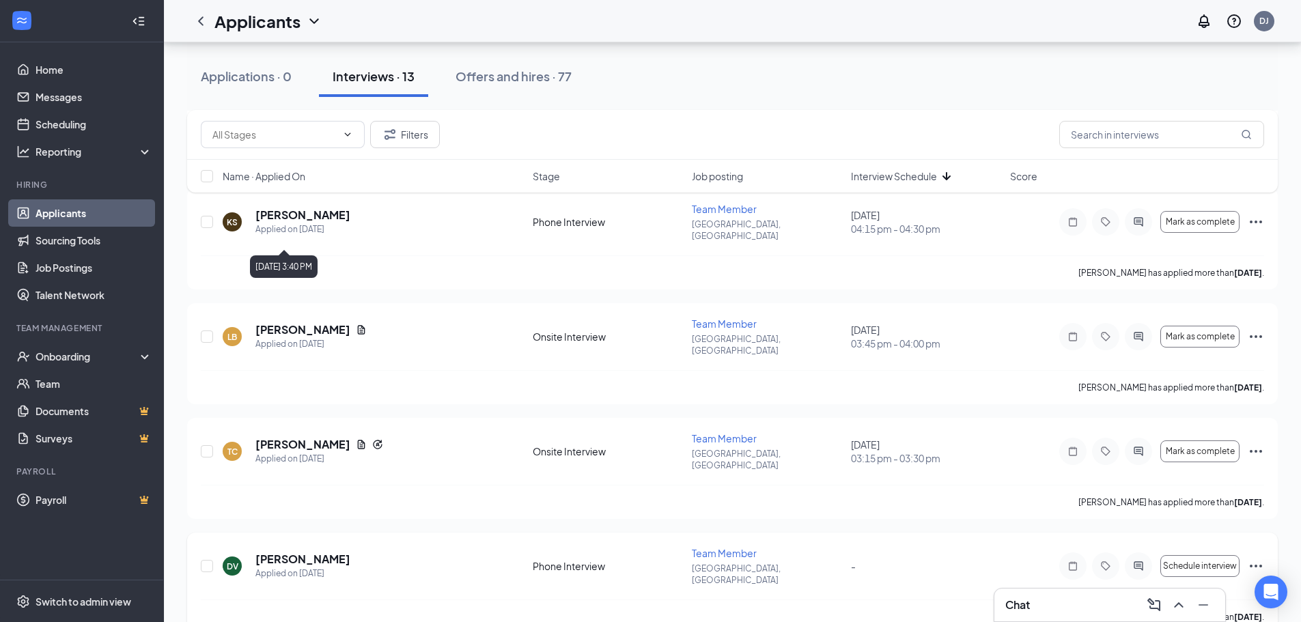
scroll to position [994, 0]
click at [296, 417] on div "TC [PERSON_NAME] Applied on [DATE] Onsite Interview Team Member [GEOGRAPHIC_DAT…" at bounding box center [732, 467] width 1091 height 101
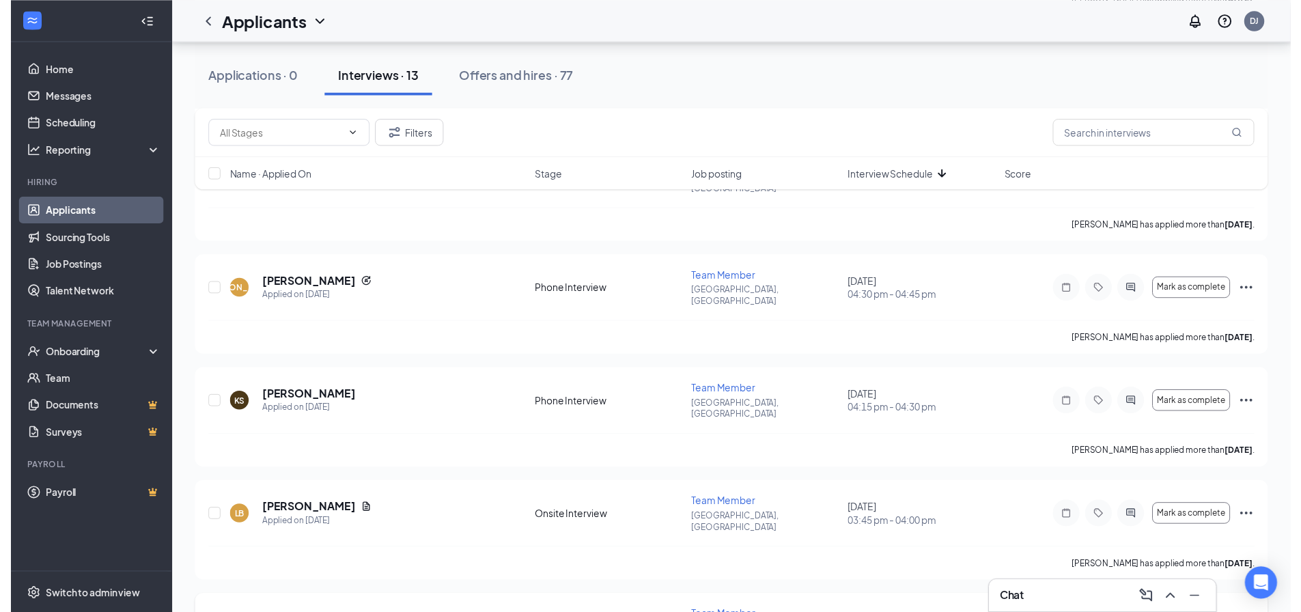
scroll to position [789, 0]
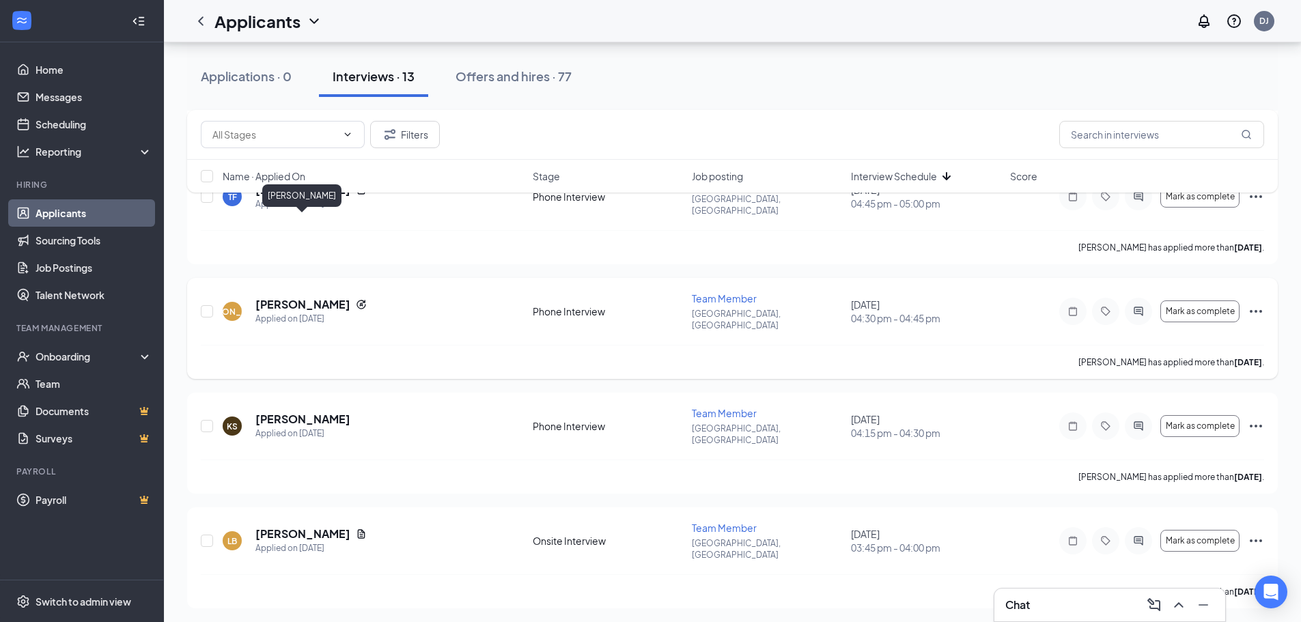
click at [298, 297] on h5 "[PERSON_NAME]" at bounding box center [302, 304] width 95 height 15
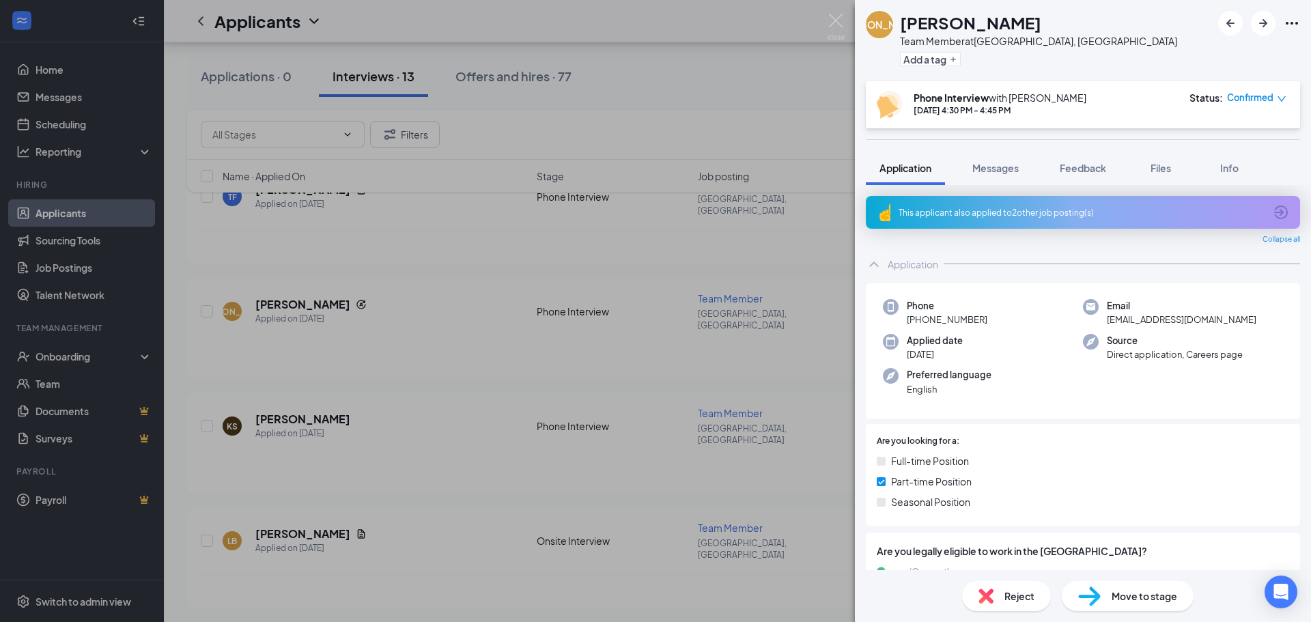
click at [979, 213] on div "This applicant also applied to 2 other job posting(s)" at bounding box center [1082, 213] width 366 height 12
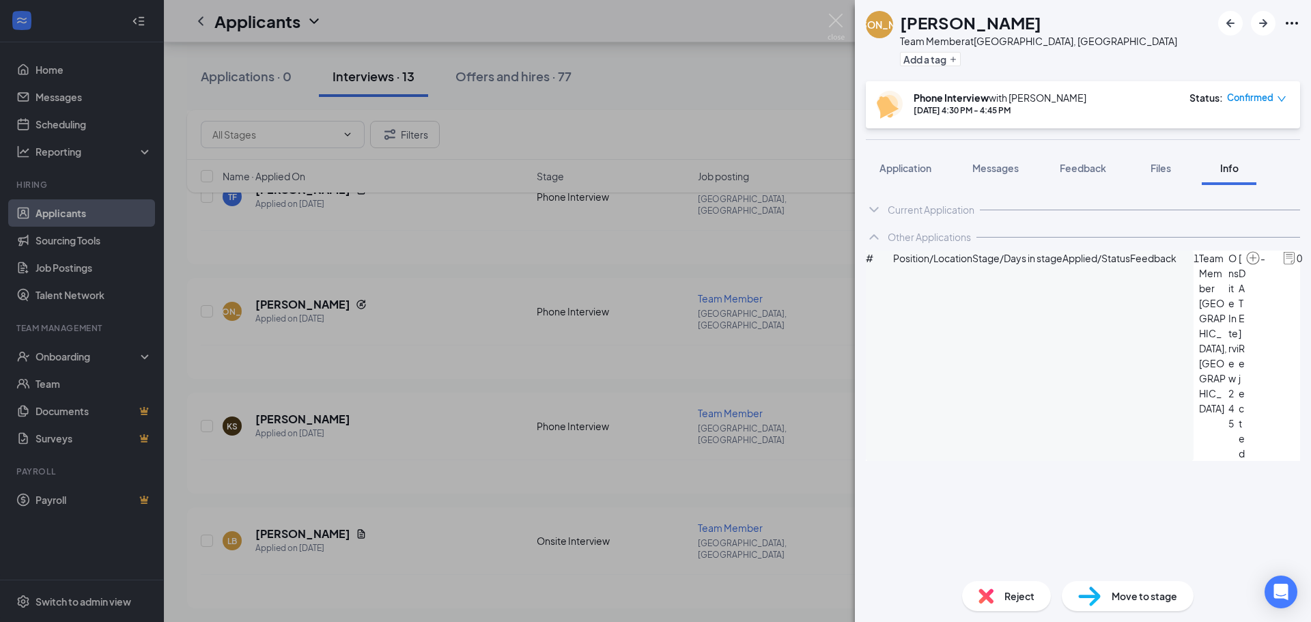
click at [632, 343] on div "[PERSON_NAME] Team Member at [GEOGRAPHIC_DATA], [GEOGRAPHIC_DATA] Add a tag Pho…" at bounding box center [655, 311] width 1311 height 622
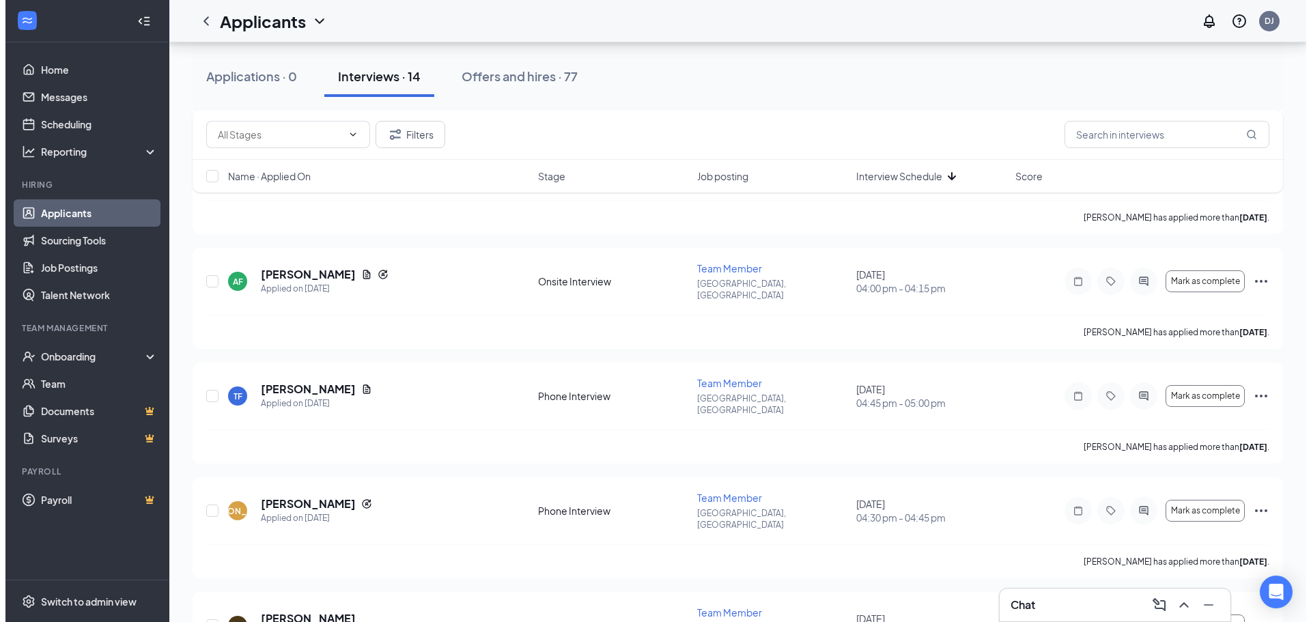
scroll to position [585, 0]
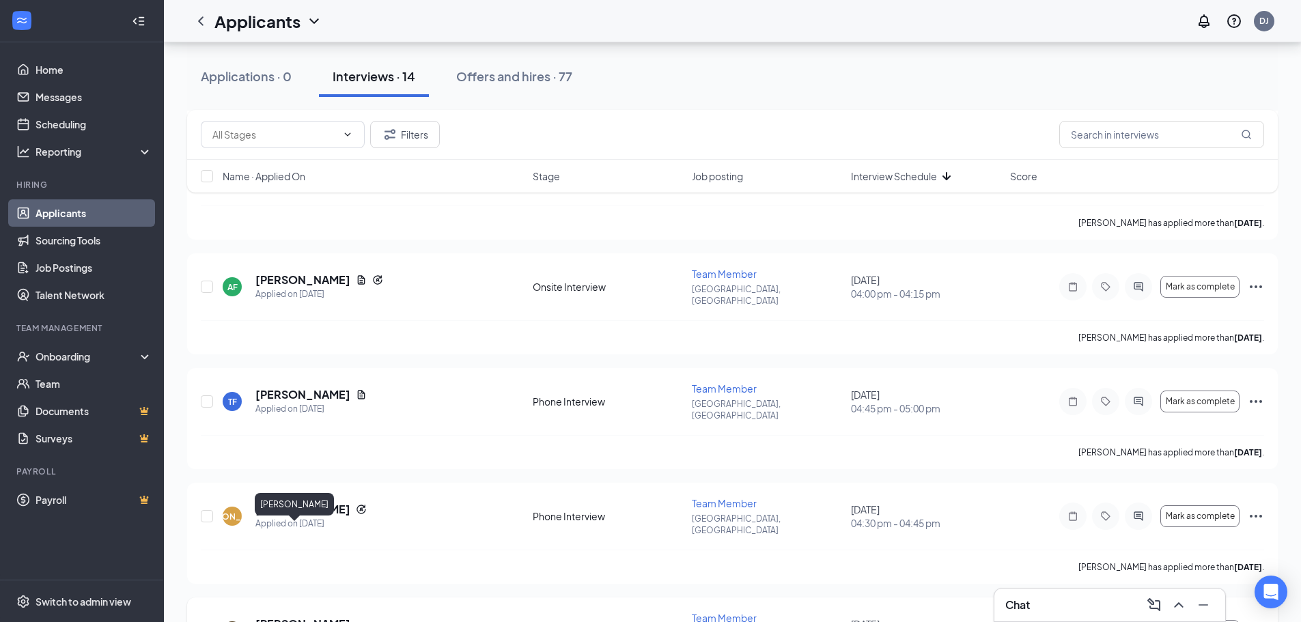
click at [270, 617] on h5 "[PERSON_NAME]" at bounding box center [302, 624] width 95 height 15
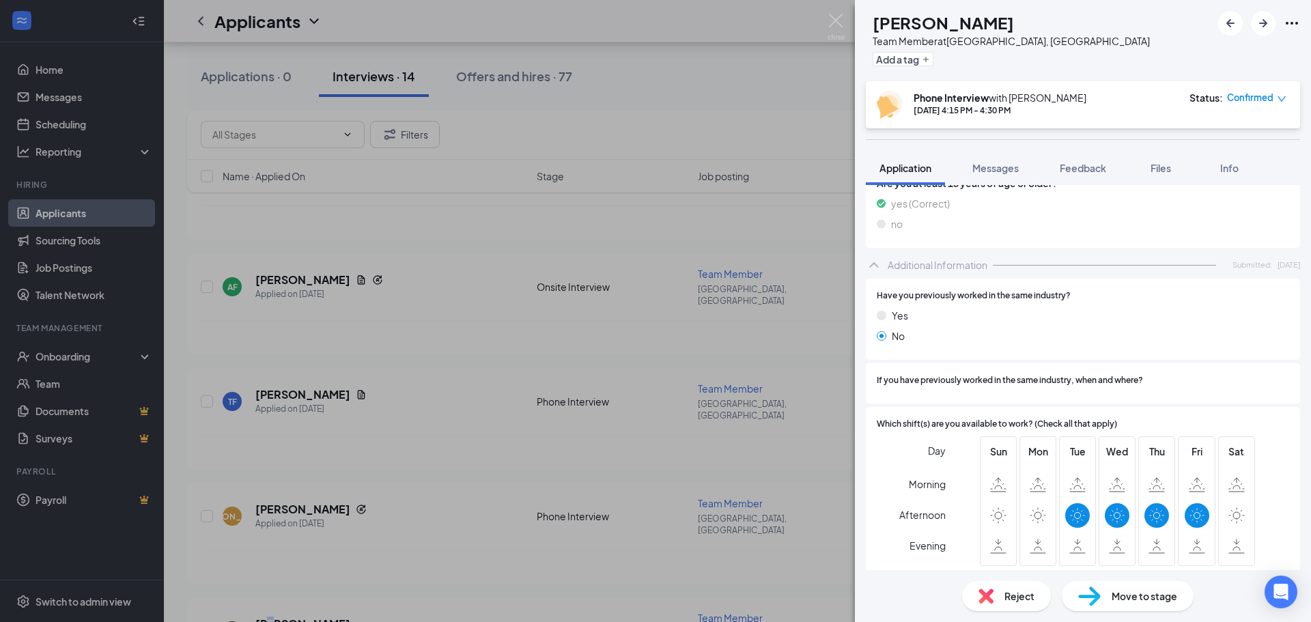
scroll to position [609, 0]
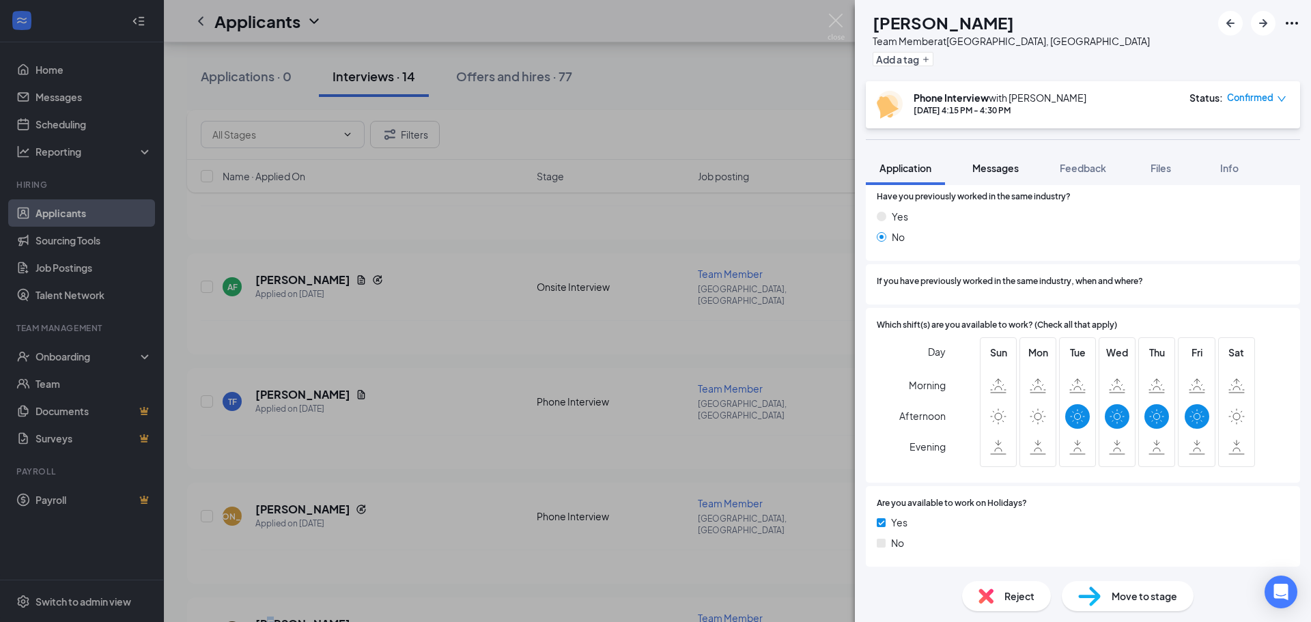
click at [1009, 174] on div "Messages" at bounding box center [995, 168] width 46 height 14
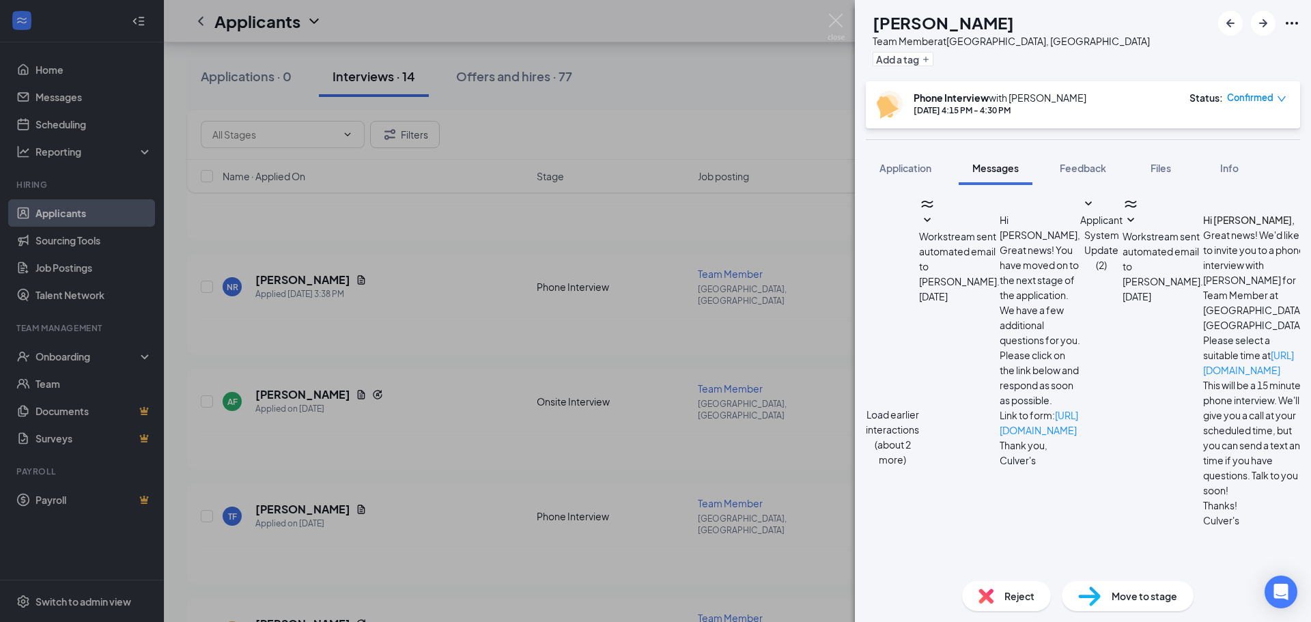
checkbox input "true"
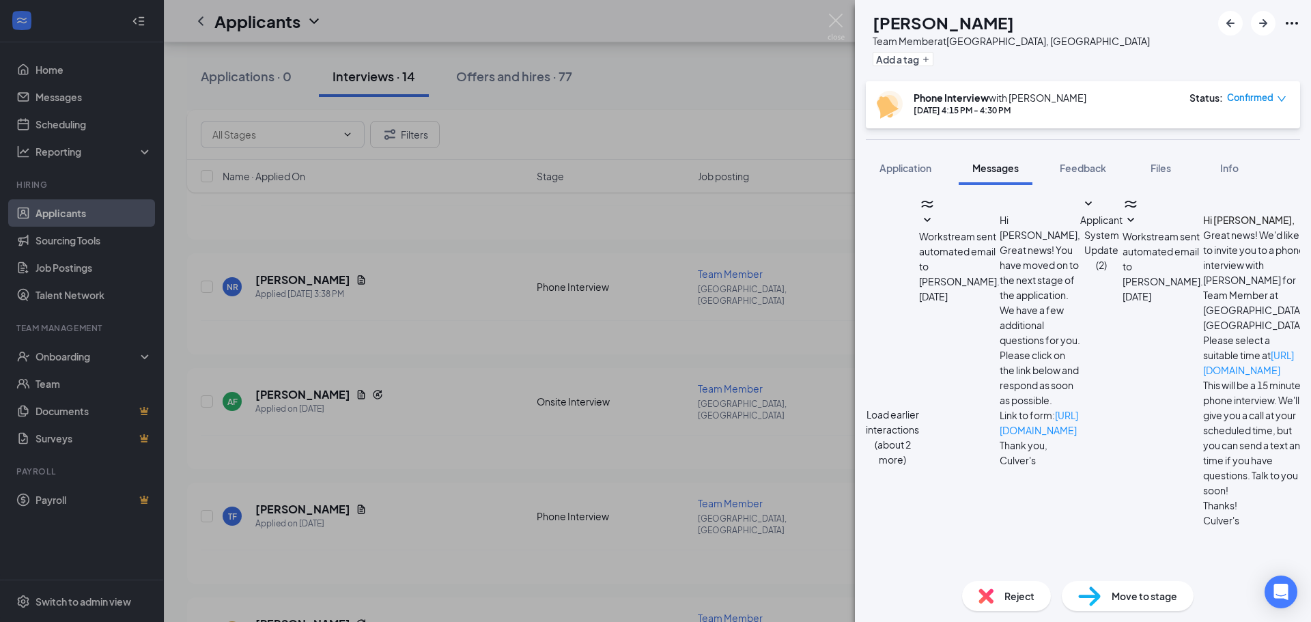
type textarea "It didnt work for me to call you could you call me at [PHONE_NUMBER] thanks"
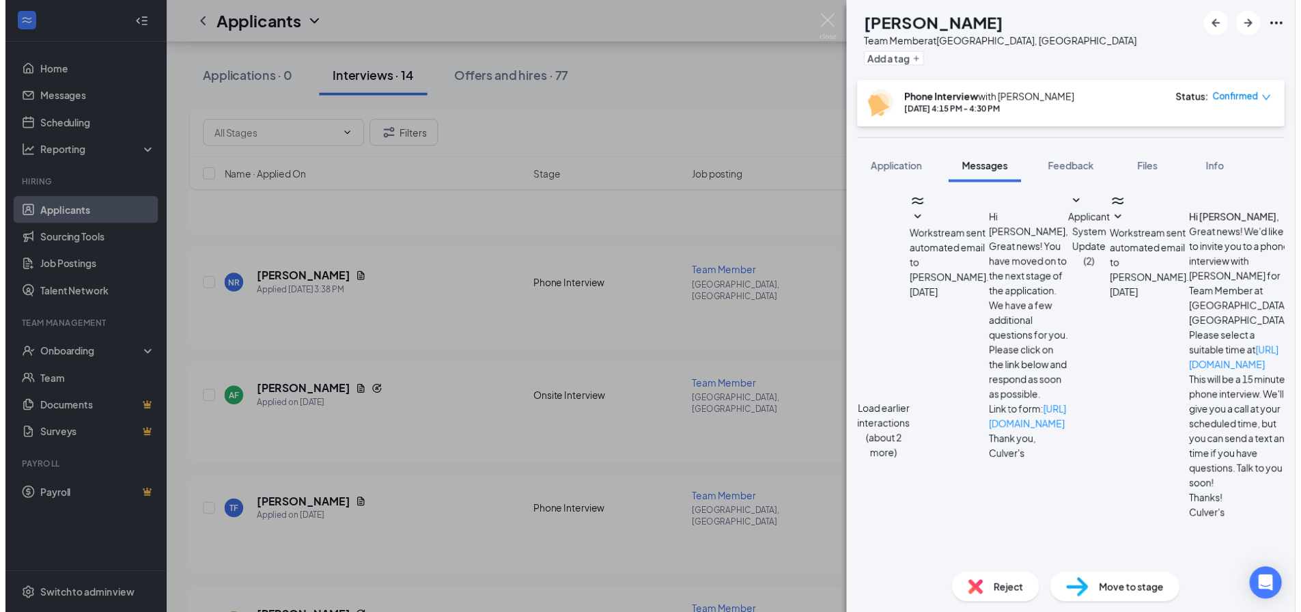
scroll to position [516, 0]
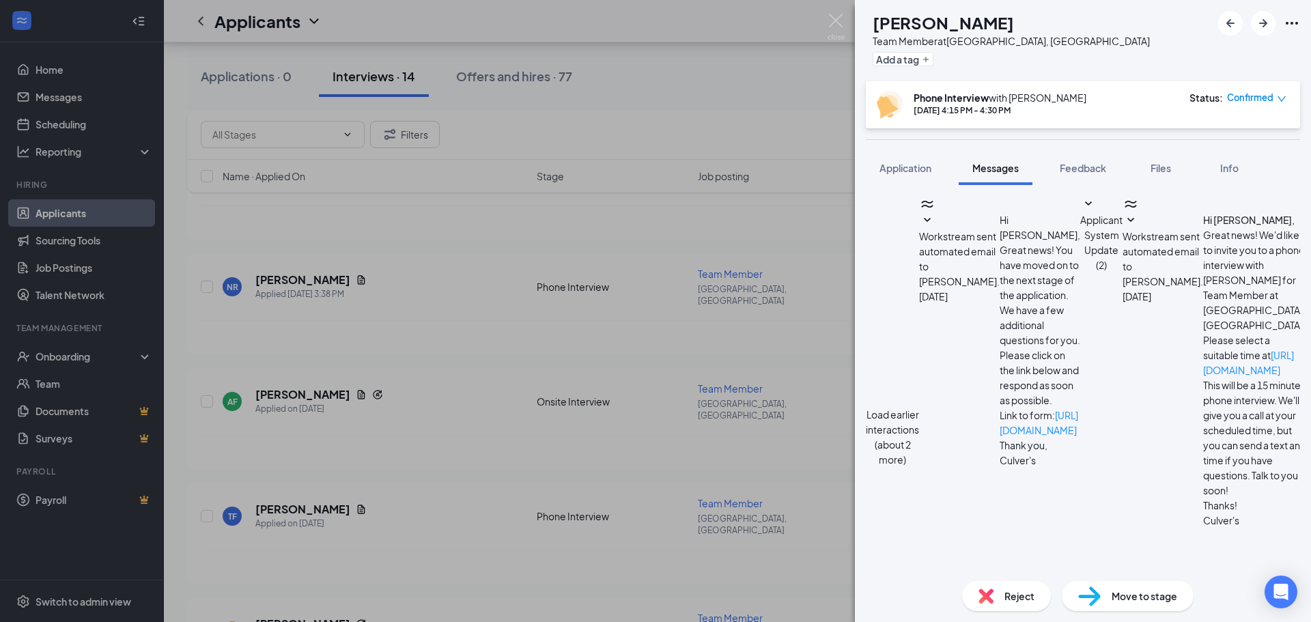
click at [774, 93] on div "KS [PERSON_NAME] Team Member at [GEOGRAPHIC_DATA], [GEOGRAPHIC_DATA] Add a tag …" at bounding box center [655, 311] width 1311 height 622
